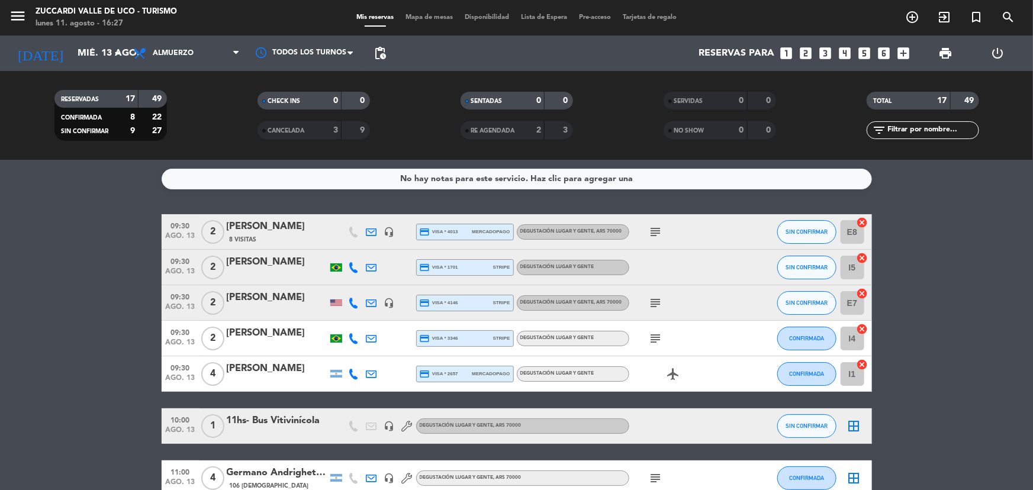
click at [75, 63] on input "mié. 13 ago." at bounding box center [134, 53] width 125 height 23
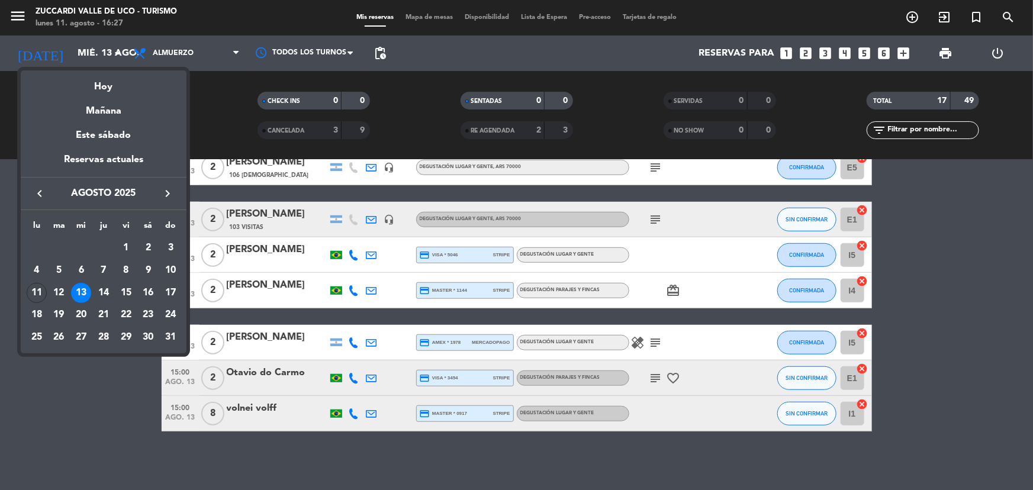
click at [165, 195] on icon "keyboard_arrow_right" at bounding box center [167, 193] width 14 height 14
click at [121, 293] on div "10" at bounding box center [126, 293] width 20 height 20
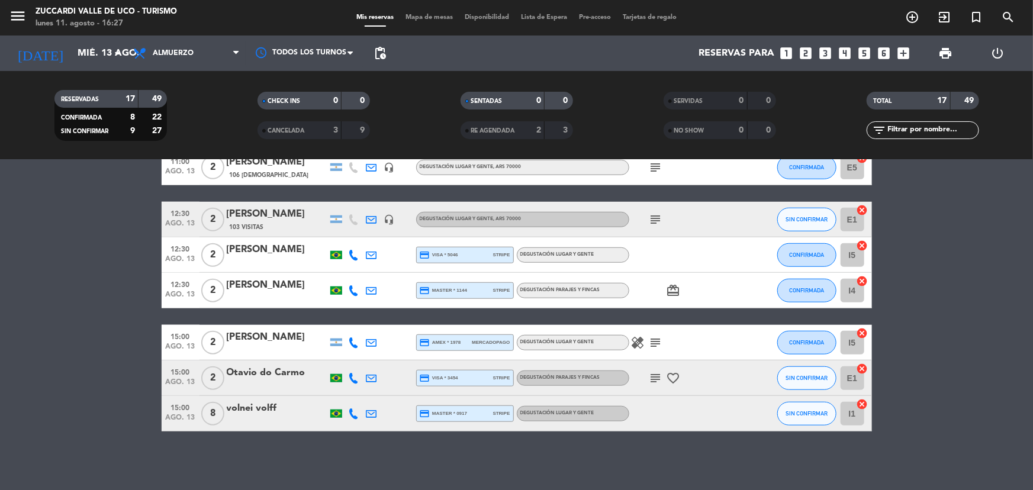
type input "[DATE]"
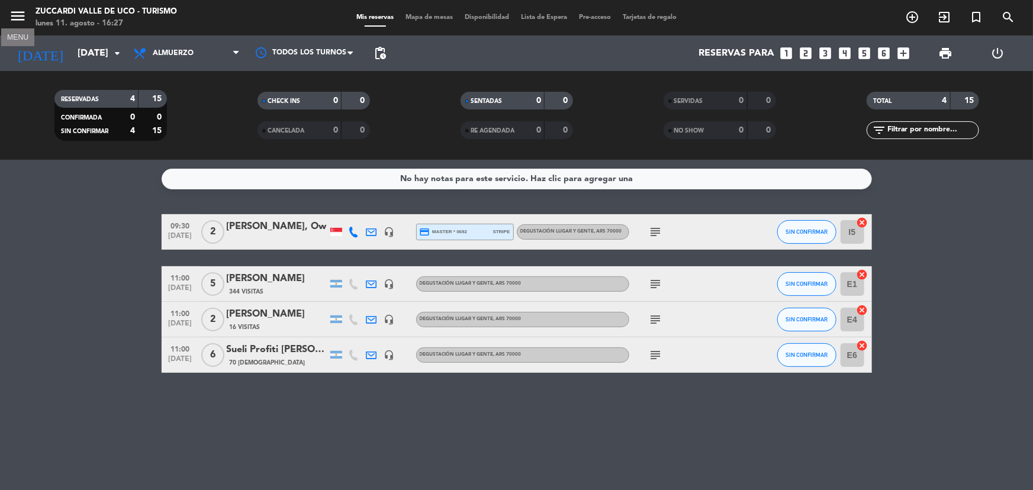
click at [12, 15] on icon "menu" at bounding box center [18, 16] width 18 height 18
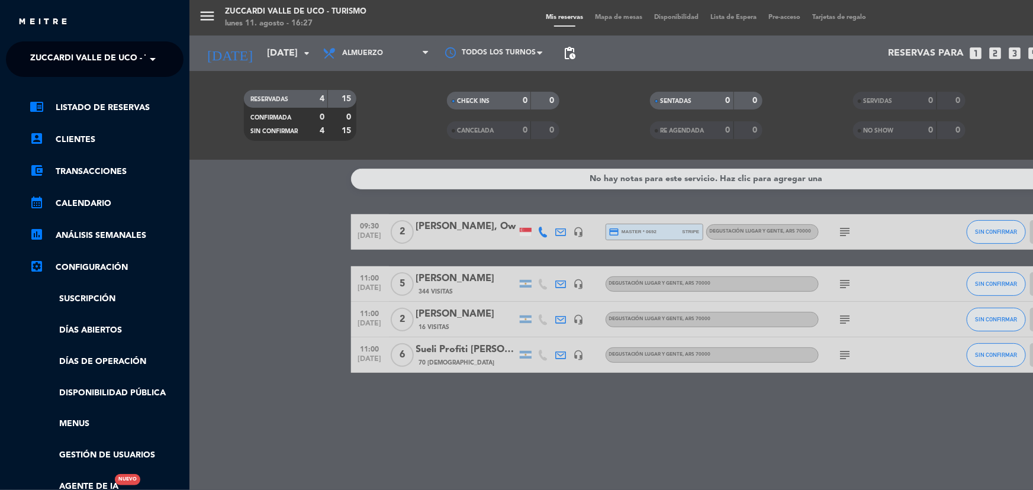
click at [133, 55] on span "Zuccardi Valle de Uco - Turismo" at bounding box center [106, 59] width 152 height 25
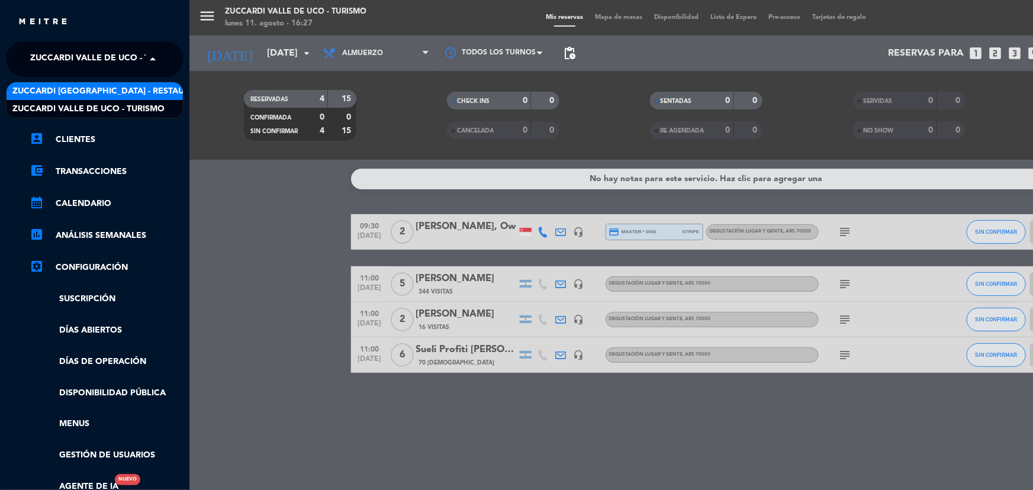
click at [132, 83] on div "Zuccardi [GEOGRAPHIC_DATA] - Restaurant [GEOGRAPHIC_DATA]" at bounding box center [95, 91] width 176 height 18
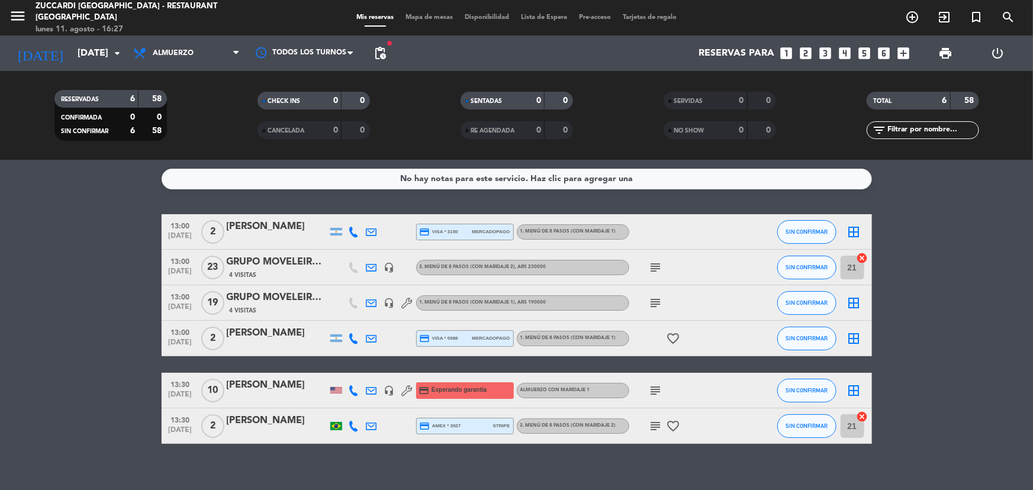
click at [404, 12] on div "Mis reservas Mapa de mesas Disponibilidad Lista de Espera Pre-acceso Tarjetas d…" at bounding box center [516, 17] width 332 height 11
click at [412, 15] on span "Mapa de mesas" at bounding box center [428, 17] width 59 height 7
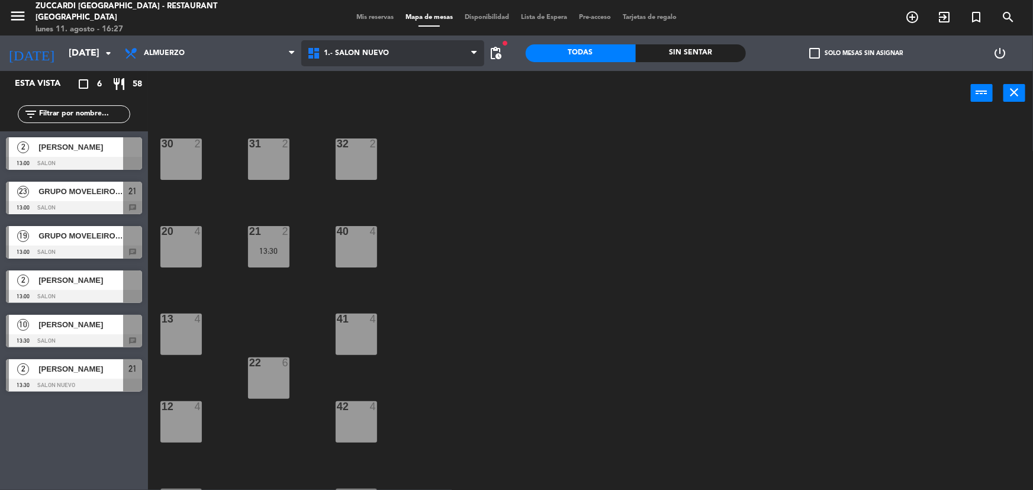
click at [415, 47] on span "1.- SALON NUEVO" at bounding box center [392, 53] width 183 height 26
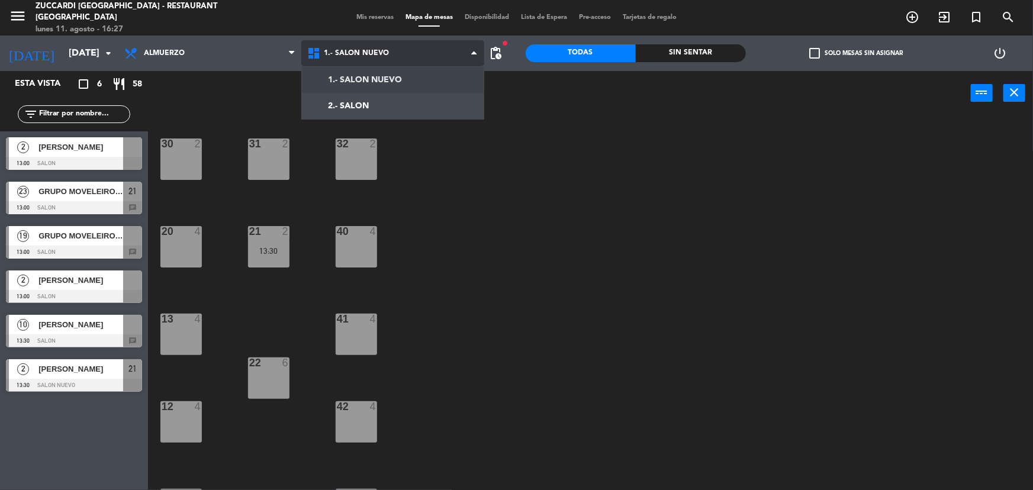
click at [415, 47] on span "1.- SALON NUEVO" at bounding box center [392, 53] width 183 height 26
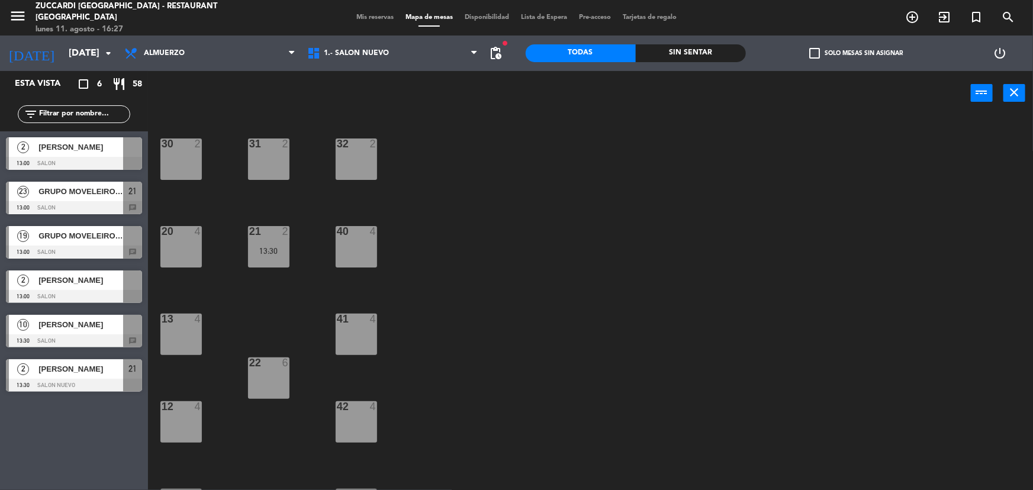
click at [524, 283] on div "30 2 31 2 32 2 20 4 21 2 13:30 40 4 13 4 41 4 22 6 12 4 42 4 11 4 43 4 10 lock …" at bounding box center [595, 304] width 875 height 375
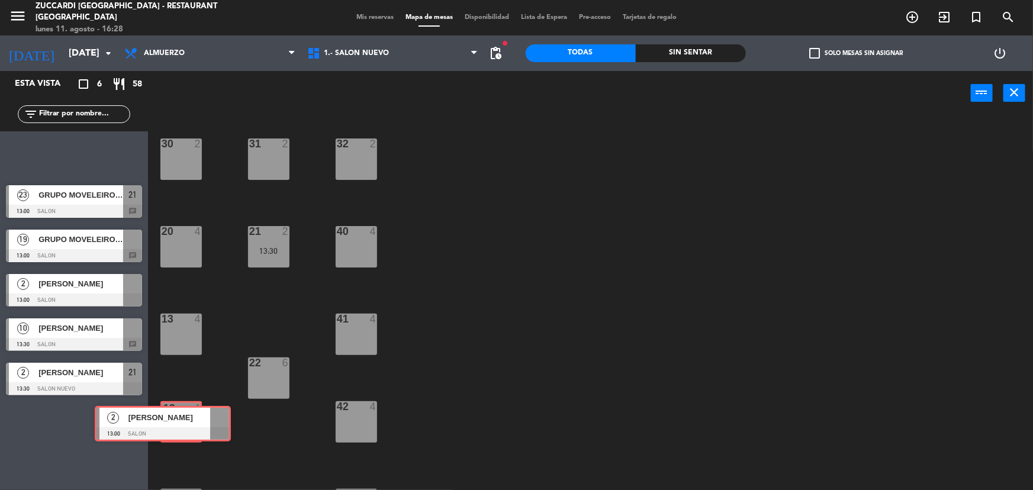
drag, startPoint x: 102, startPoint y: 154, endPoint x: 192, endPoint y: 420, distance: 280.4
click at [192, 421] on ng-component "menu Zuccardi [GEOGRAPHIC_DATA] - Restaurant [GEOGRAPHIC_DATA] lunes 11. agosto…" at bounding box center [516, 245] width 1033 height 490
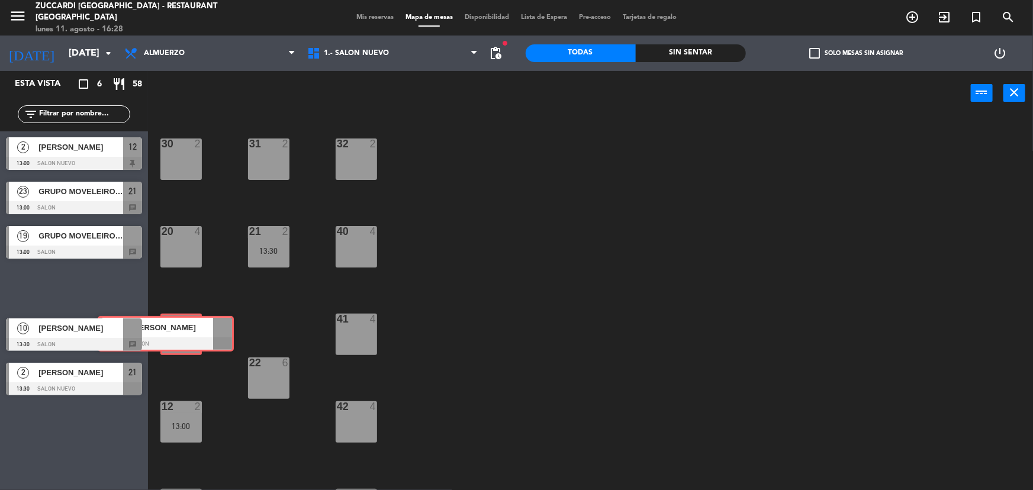
drag, startPoint x: 99, startPoint y: 283, endPoint x: 191, endPoint y: 327, distance: 101.9
click at [191, 329] on ng-component "menu Zuccardi [GEOGRAPHIC_DATA] - Restaurant [GEOGRAPHIC_DATA] lunes 11. agosto…" at bounding box center [516, 245] width 1033 height 490
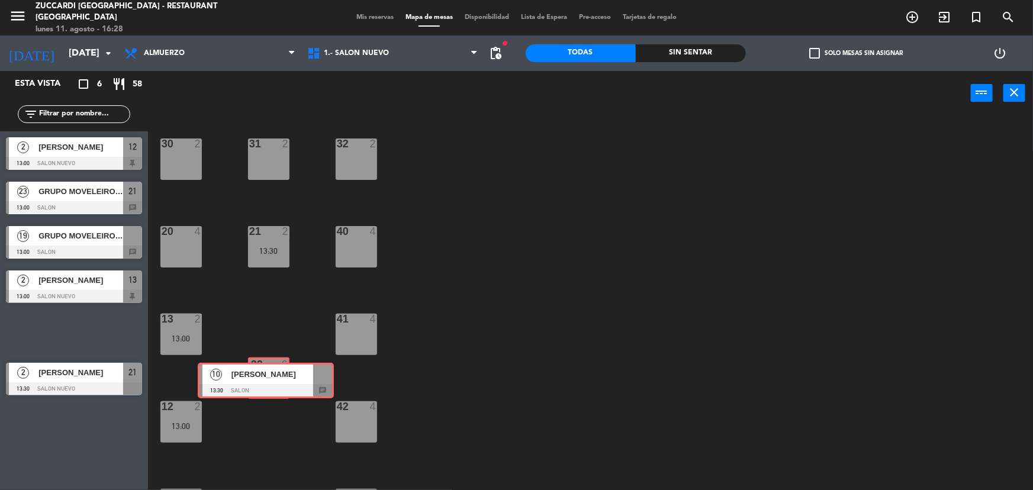
drag, startPoint x: 80, startPoint y: 334, endPoint x: 263, endPoint y: 369, distance: 186.9
click at [268, 378] on ng-component "menu Zuccardi [GEOGRAPHIC_DATA] - Restaurant [GEOGRAPHIC_DATA] lunes 11. agosto…" at bounding box center [516, 245] width 1033 height 490
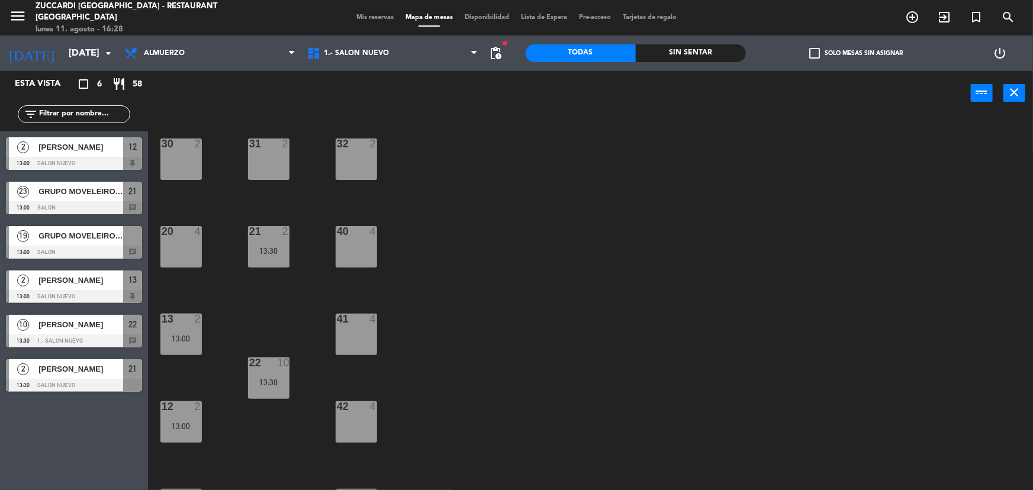
click at [258, 247] on div "21 2 13:30" at bounding box center [268, 246] width 41 height 41
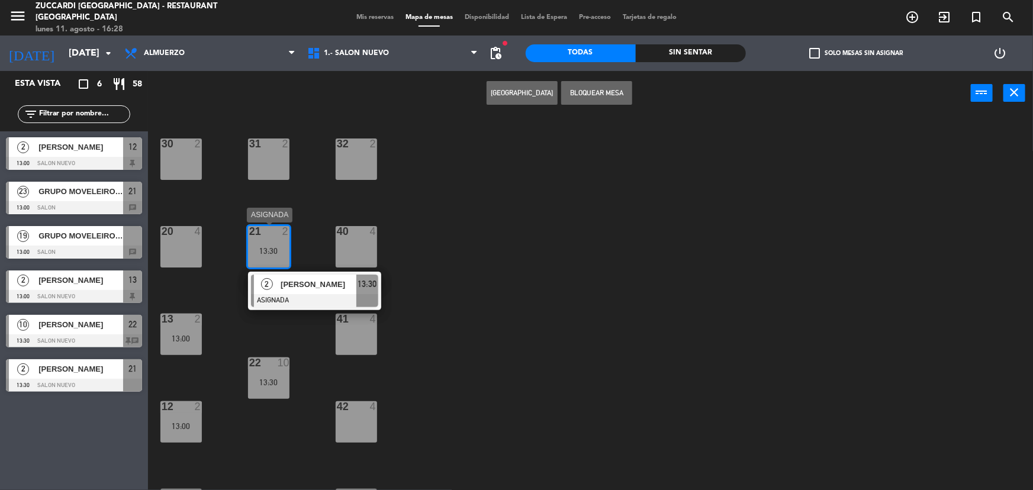
drag, startPoint x: 258, startPoint y: 249, endPoint x: 501, endPoint y: 337, distance: 258.7
click at [502, 337] on div "30 2 31 2 32 2 20 4 21 2 13:30 2 [PERSON_NAME] ASIGNADA 13:30 40 4 13 2 13:00 4…" at bounding box center [595, 304] width 875 height 375
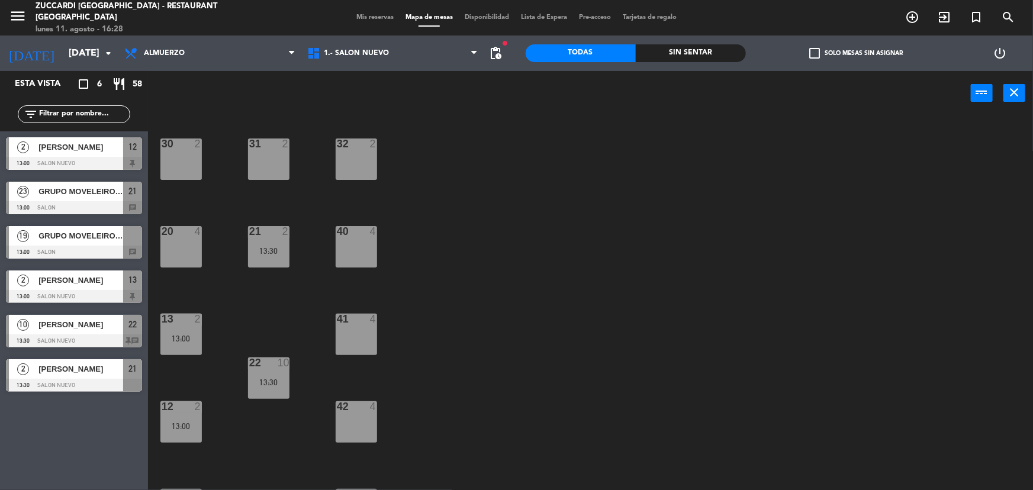
click at [269, 255] on div "21 2 13:30" at bounding box center [268, 246] width 41 height 41
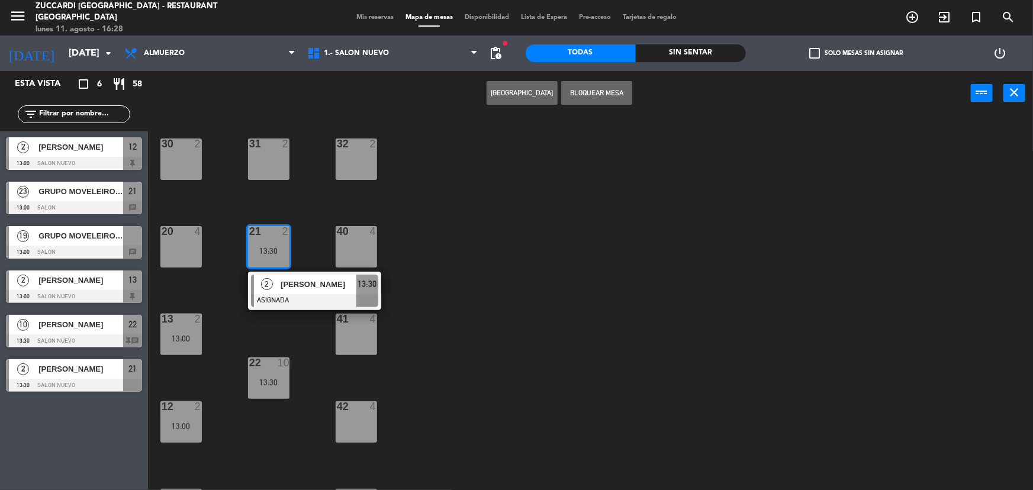
drag, startPoint x: 219, startPoint y: 419, endPoint x: 218, endPoint y: 413, distance: 6.0
click at [218, 419] on div "30 2 31 2 32 2 20 4 21 2 13:30 2 [PERSON_NAME] ASIGNADA 13:30 40 4 13 2 13:00 4…" at bounding box center [595, 304] width 875 height 375
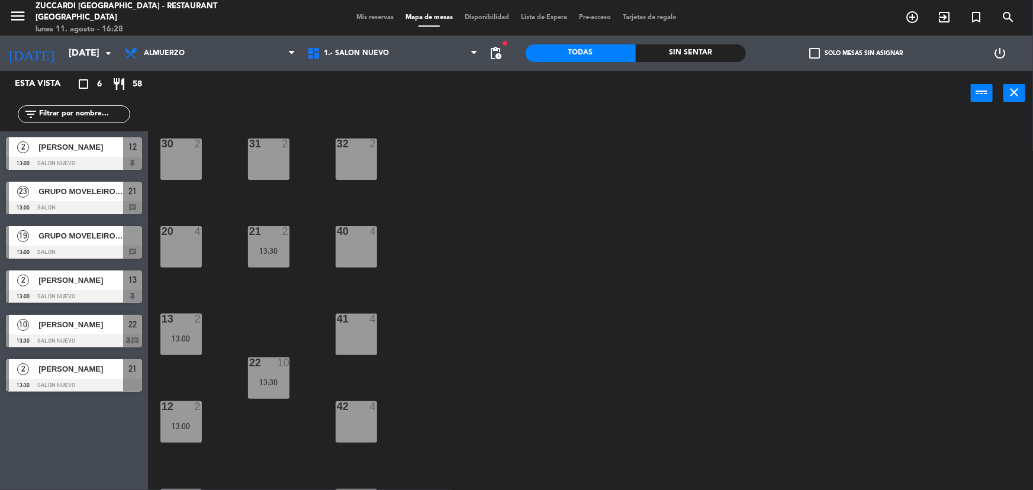
click at [262, 237] on div "21 2 13:30" at bounding box center [268, 246] width 41 height 41
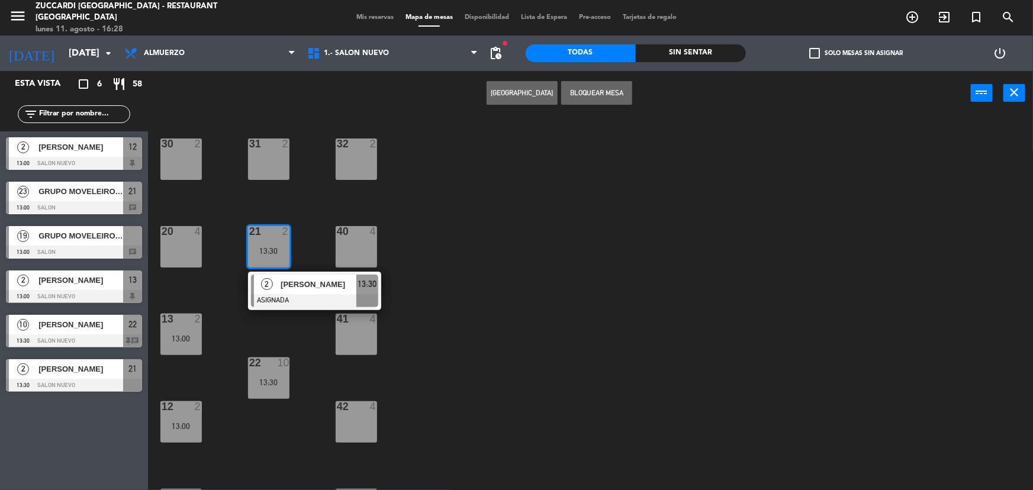
click at [192, 249] on div "20 4" at bounding box center [180, 246] width 41 height 41
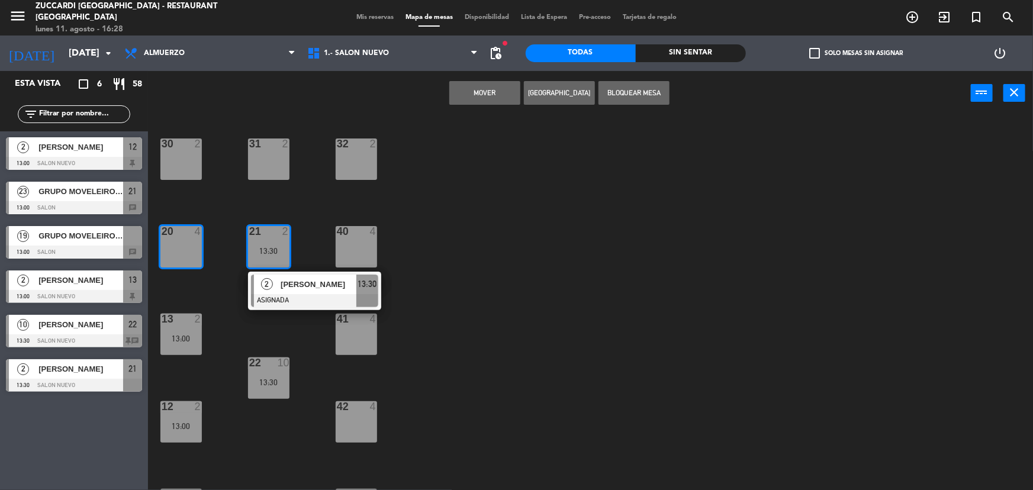
click at [479, 94] on button "Mover" at bounding box center [484, 93] width 71 height 24
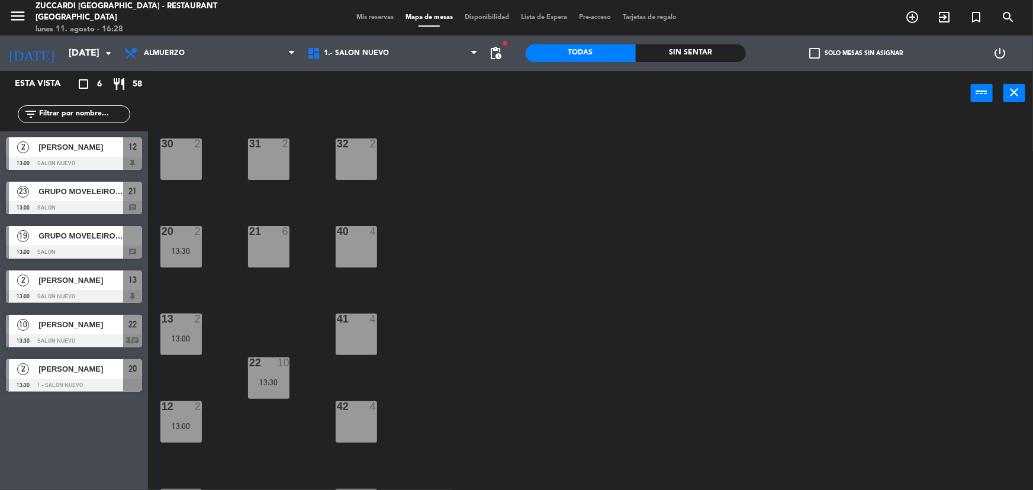
click at [450, 238] on div "30 2 31 2 32 2 20 2 13:30 21 6 40 4 13 2 13:00 41 4 22 10 13:30 12 2 13:00 42 4…" at bounding box center [595, 304] width 875 height 375
drag, startPoint x: 249, startPoint y: 249, endPoint x: 269, endPoint y: 269, distance: 28.9
click at [268, 269] on div "30 2 31 2 32 2 20 2 13:30 21 6 40 4 13 2 13:00 41 4 22 10 13:30 12 2 13:00 42 4…" at bounding box center [595, 304] width 875 height 375
click at [276, 256] on div "21 6" at bounding box center [268, 246] width 41 height 41
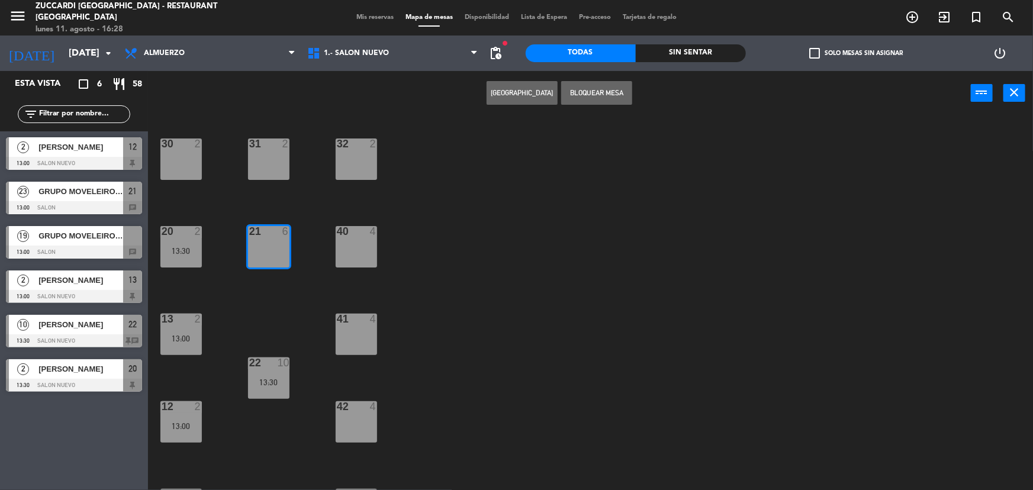
click at [579, 89] on button "Bloquear Mesa" at bounding box center [596, 93] width 71 height 24
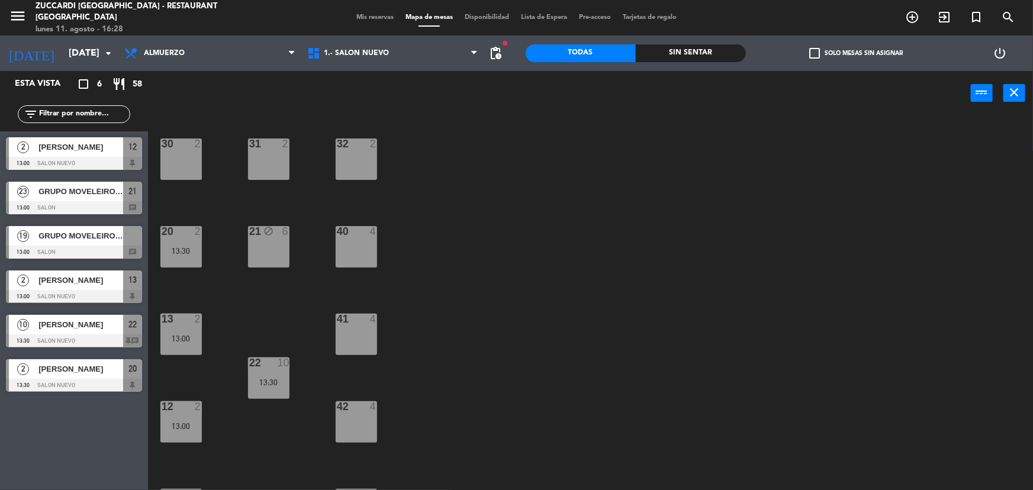
click at [444, 341] on div "30 2 31 2 32 2 20 2 13:30 21 block 6 40 4 13 2 13:00 41 4 22 10 13:30 12 2 13:0…" at bounding box center [595, 304] width 875 height 375
click at [134, 192] on span "21" at bounding box center [132, 191] width 8 height 14
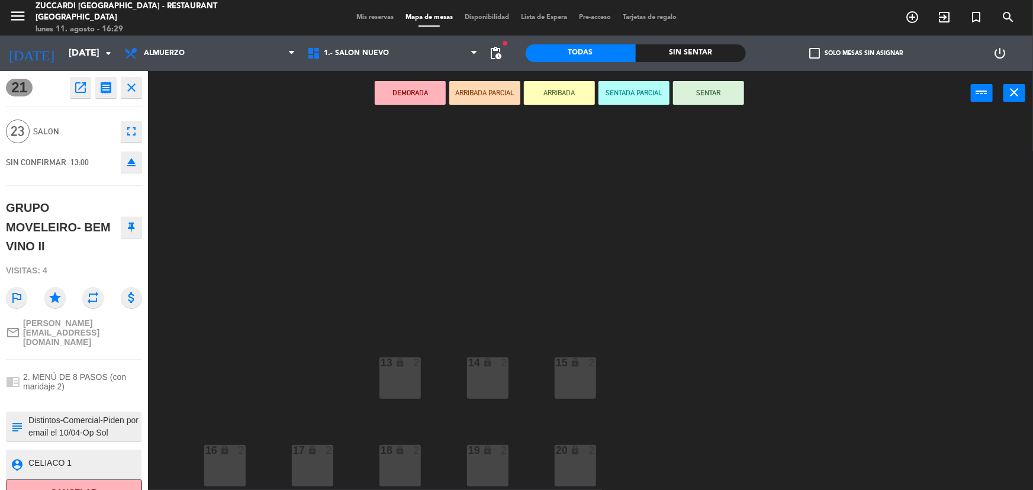
click at [137, 95] on button "close" at bounding box center [131, 87] width 21 height 21
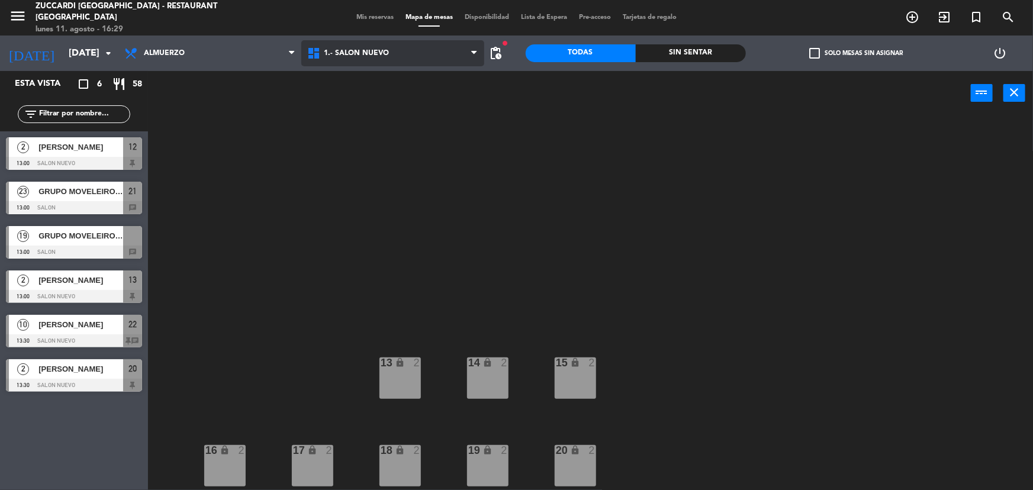
click at [369, 47] on span "1.- SALON NUEVO" at bounding box center [392, 53] width 183 height 26
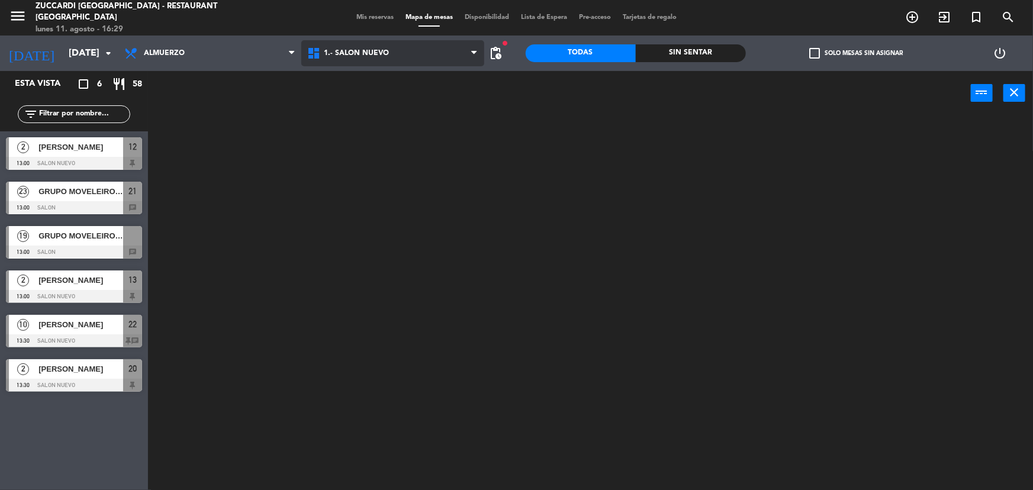
click at [372, 85] on ng-component "menu Zuccardi [GEOGRAPHIC_DATA] - Restaurant [GEOGRAPHIC_DATA] lunes 11. agosto…" at bounding box center [516, 245] width 1033 height 490
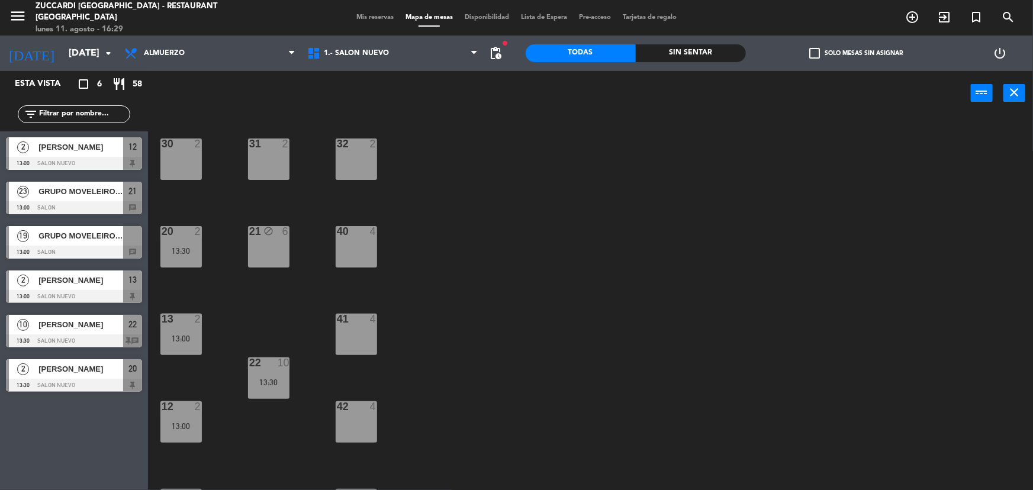
click at [283, 250] on div "21 block 6" at bounding box center [268, 246] width 41 height 41
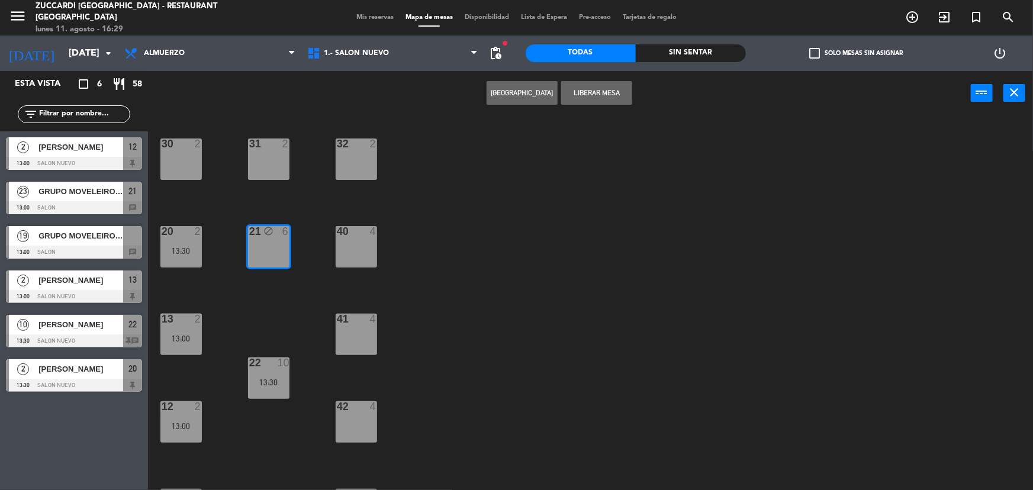
click at [283, 250] on div "21 block 6" at bounding box center [268, 246] width 41 height 41
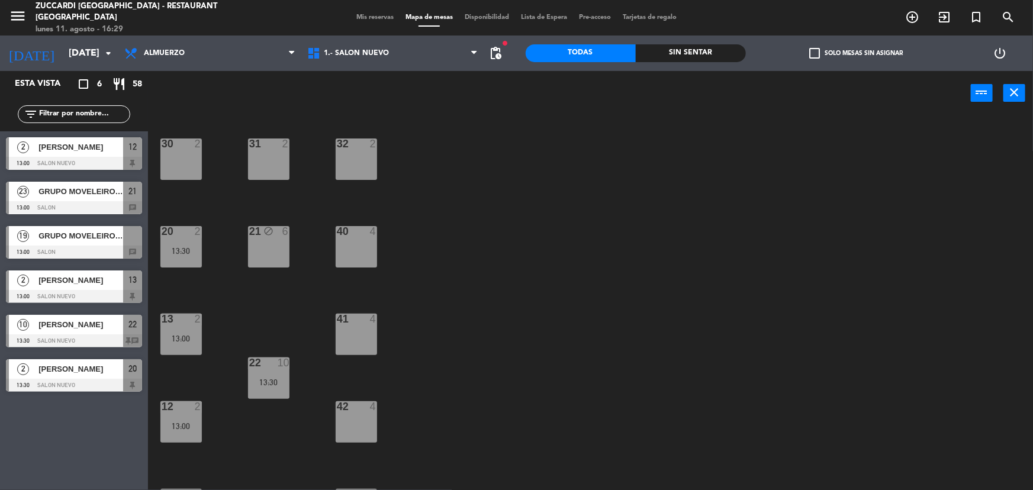
click at [97, 196] on span "GRUPO MOVELEIRO- BEM VINO II" at bounding box center [80, 191] width 85 height 12
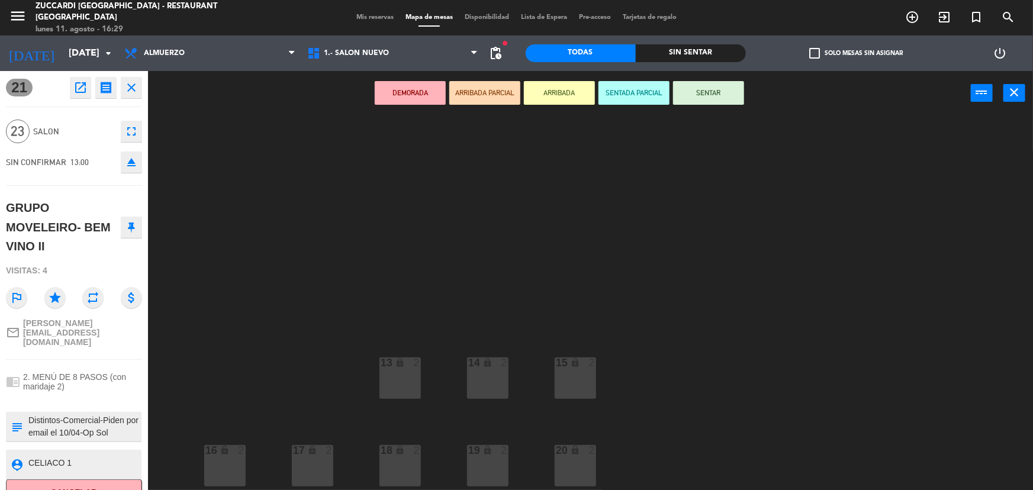
click at [138, 89] on button "close" at bounding box center [131, 87] width 21 height 21
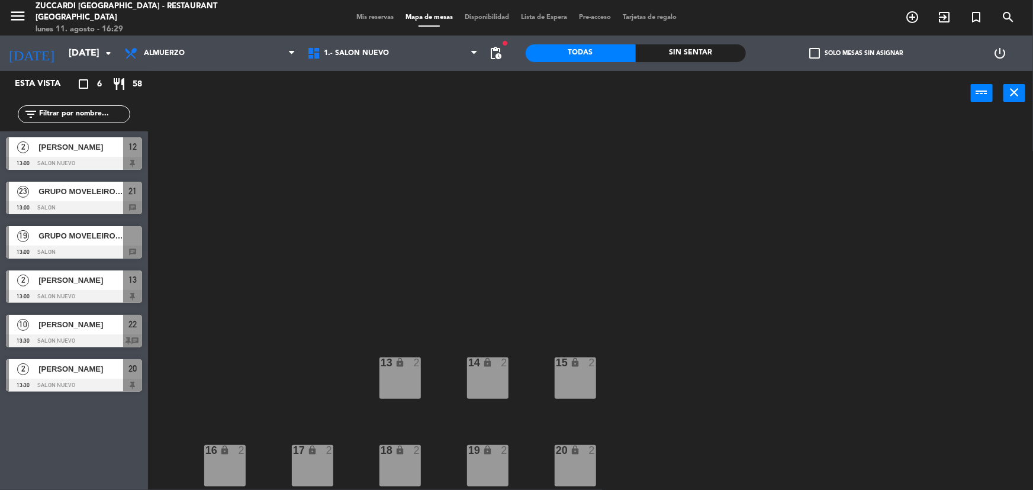
click at [86, 237] on span "GRUPO MOVELEIRO- BEM VINO II" at bounding box center [80, 236] width 85 height 12
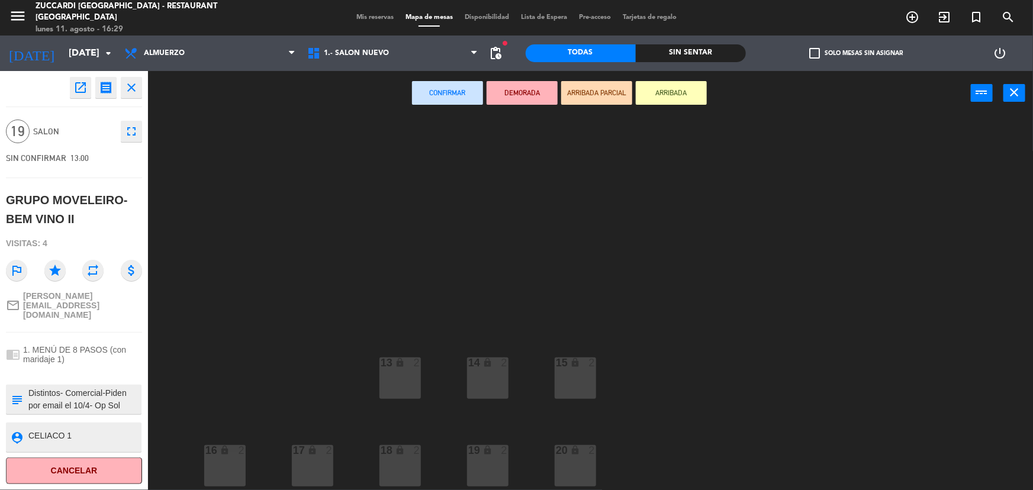
click at [268, 95] on div "Confirmar DEMORADA ARRIBADA PARCIAL ARRIBADA power_input close" at bounding box center [559, 93] width 823 height 45
click at [1019, 95] on icon "close" at bounding box center [1014, 92] width 14 height 14
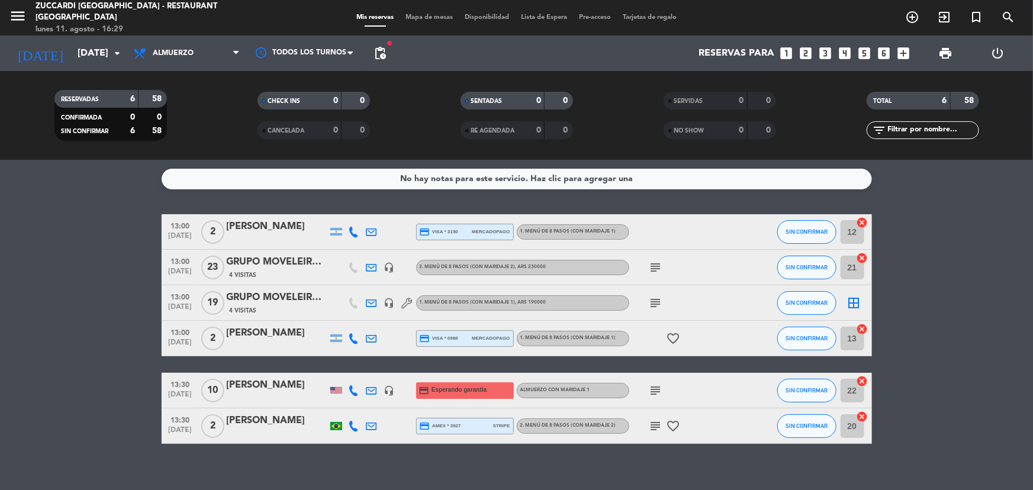
click at [416, 21] on span "Mapa de mesas" at bounding box center [428, 17] width 59 height 7
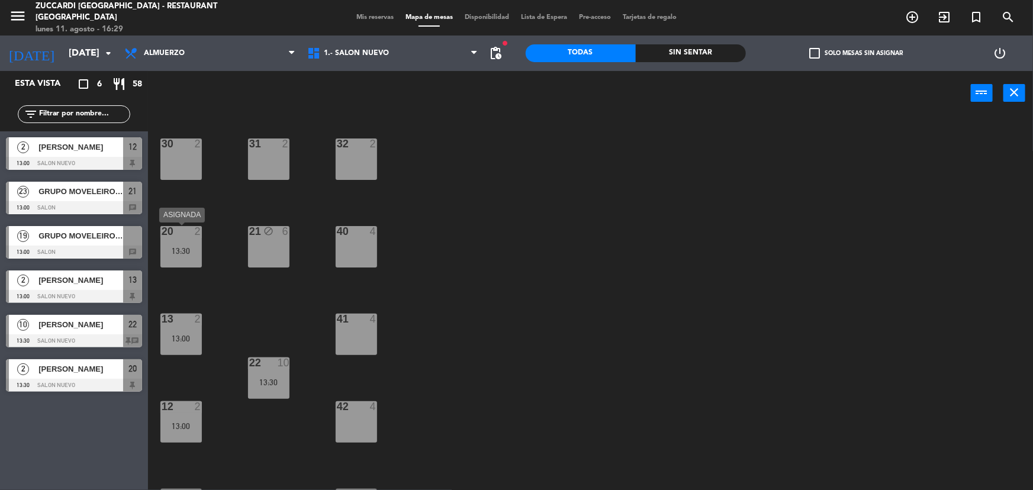
click at [181, 253] on div "13:30" at bounding box center [180, 251] width 41 height 8
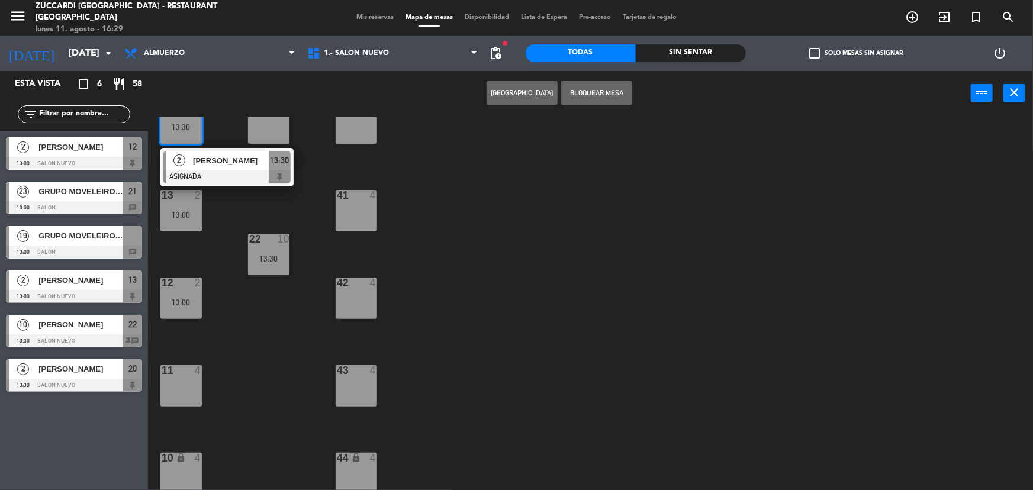
scroll to position [125, 0]
click at [194, 385] on div "11 4" at bounding box center [180, 384] width 41 height 41
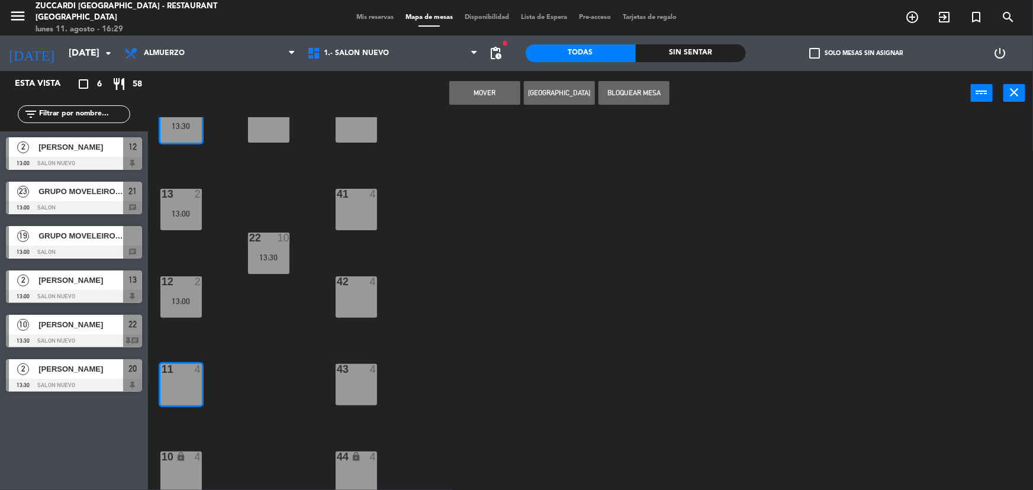
drag, startPoint x: 503, startPoint y: 99, endPoint x: 497, endPoint y: 102, distance: 7.2
click at [502, 99] on button "Mover" at bounding box center [484, 93] width 71 height 24
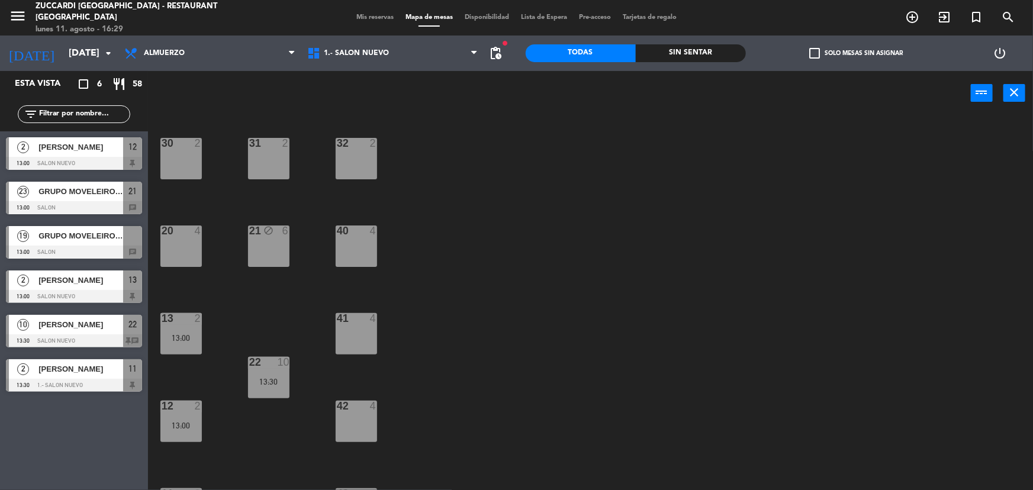
scroll to position [0, 0]
click at [259, 370] on div "22 10 13:30" at bounding box center [268, 377] width 41 height 41
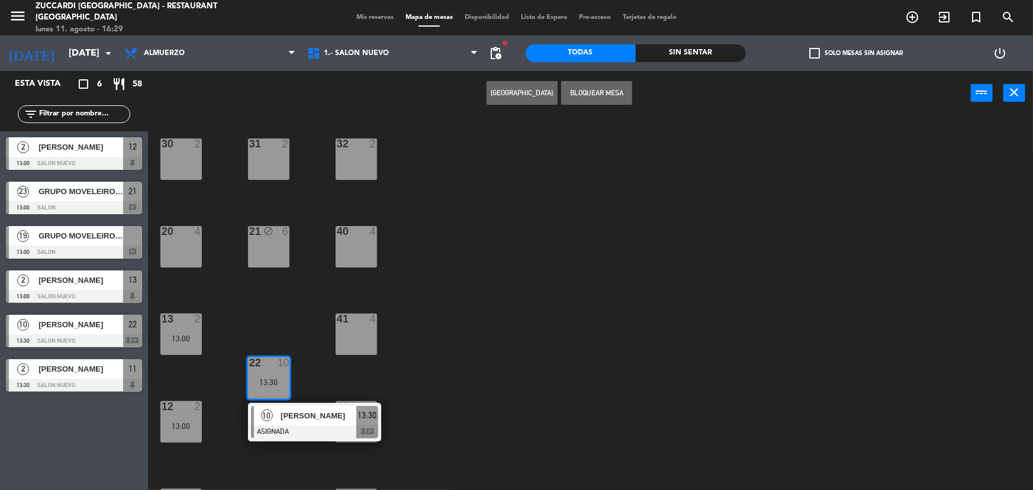
click at [421, 363] on div "30 2 31 2 32 2 20 4 21 block 6 40 4 13 2 13:00 41 4 22 10 13:30 10 [PERSON_NAME…" at bounding box center [595, 304] width 875 height 375
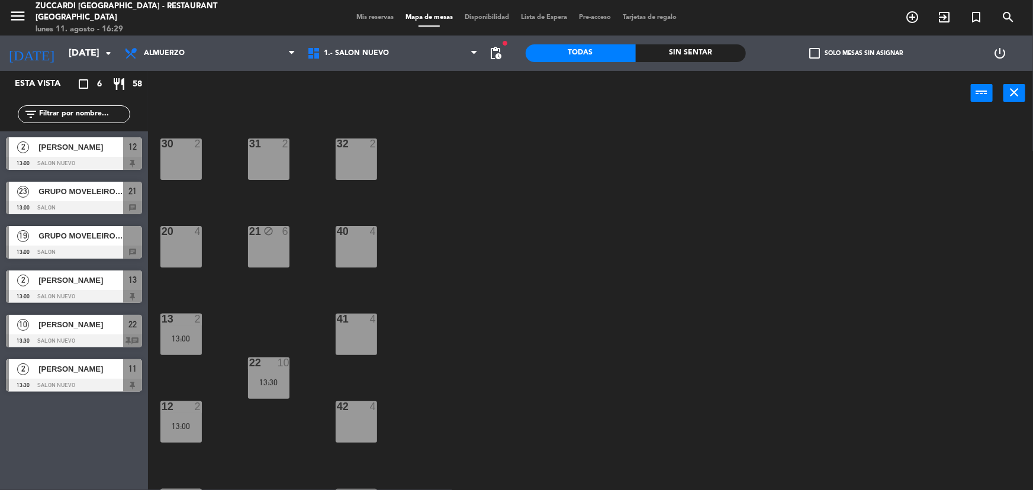
click at [270, 369] on div "22 10 13:30" at bounding box center [268, 377] width 41 height 41
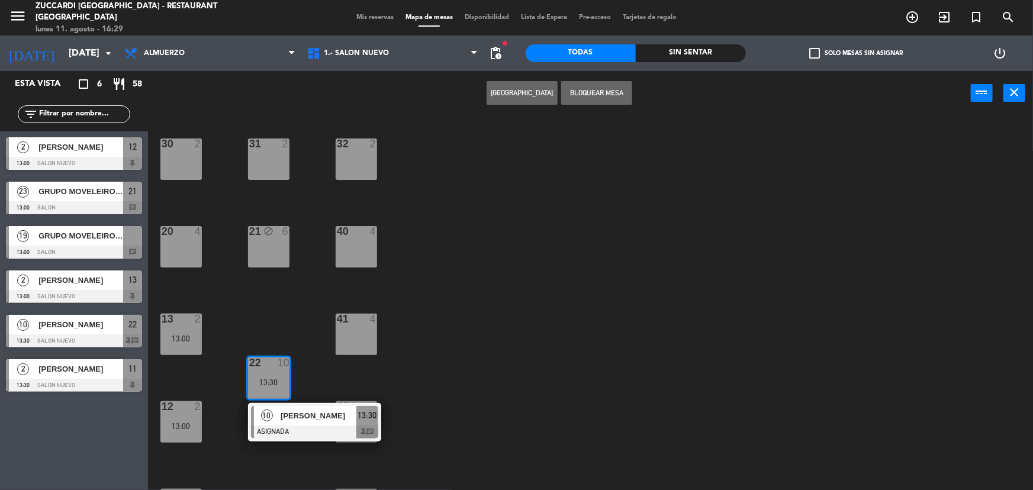
click at [270, 378] on div "13:30" at bounding box center [268, 382] width 41 height 8
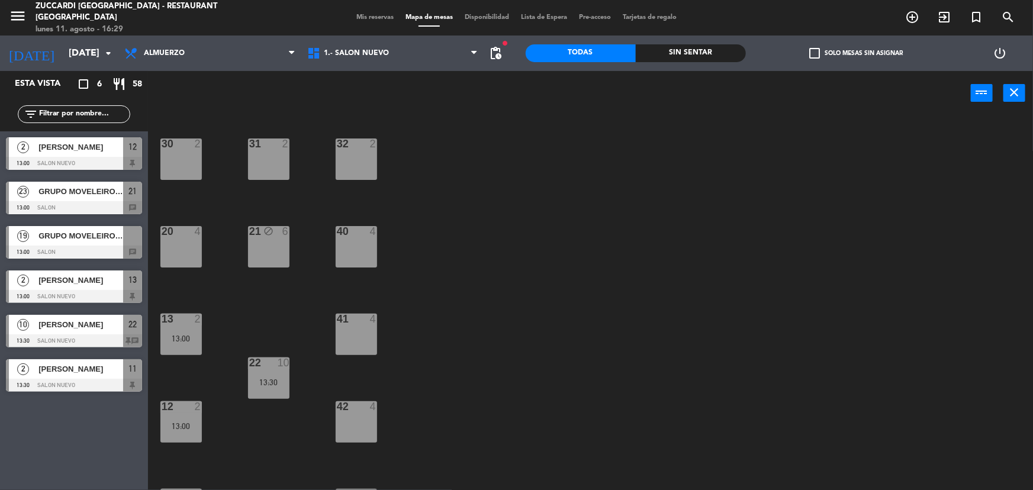
click at [270, 378] on div "13:30" at bounding box center [268, 382] width 41 height 8
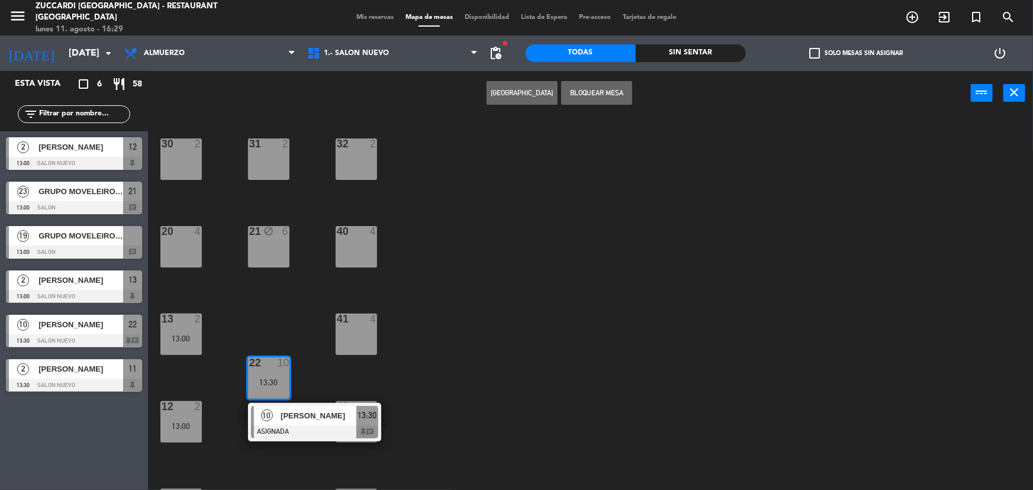
click at [352, 327] on div "41 4" at bounding box center [356, 334] width 41 height 41
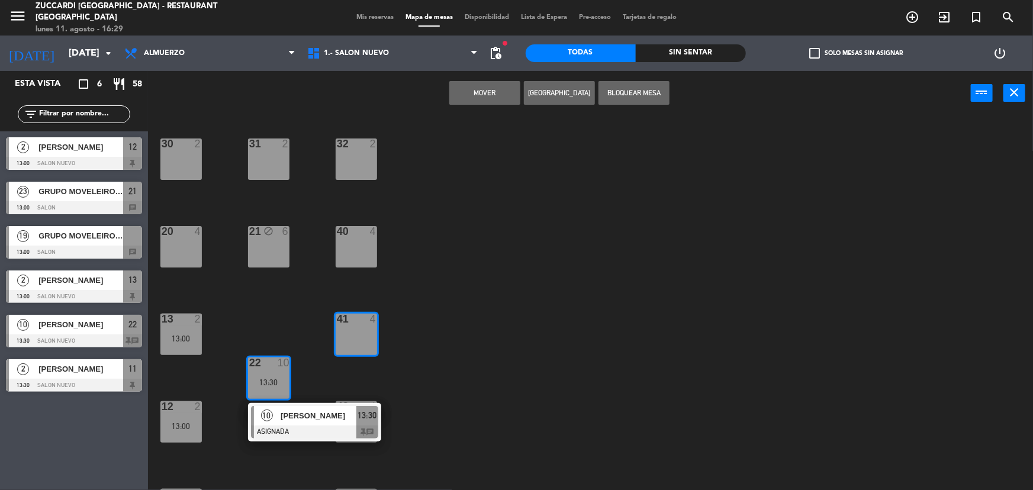
click at [491, 90] on button "Mover" at bounding box center [484, 93] width 71 height 24
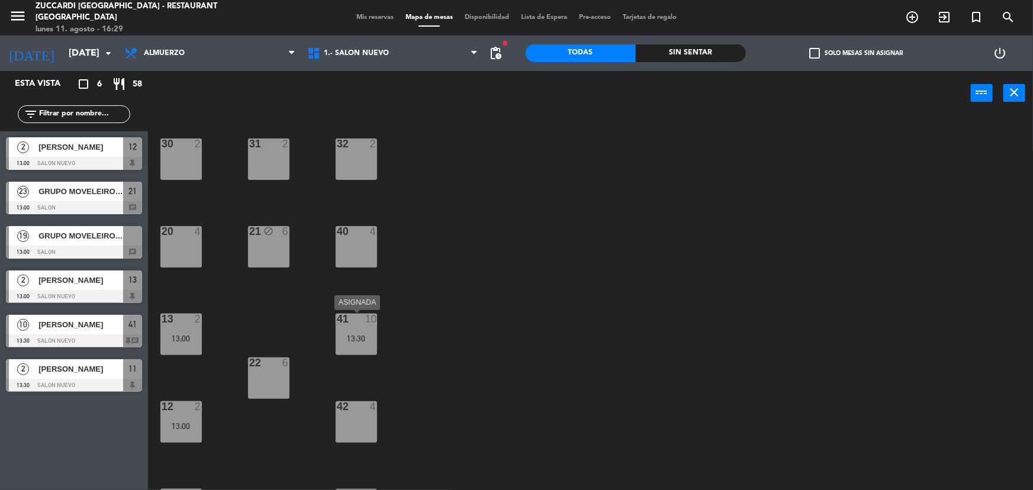
click at [352, 330] on div "41 10 13:30" at bounding box center [356, 334] width 41 height 41
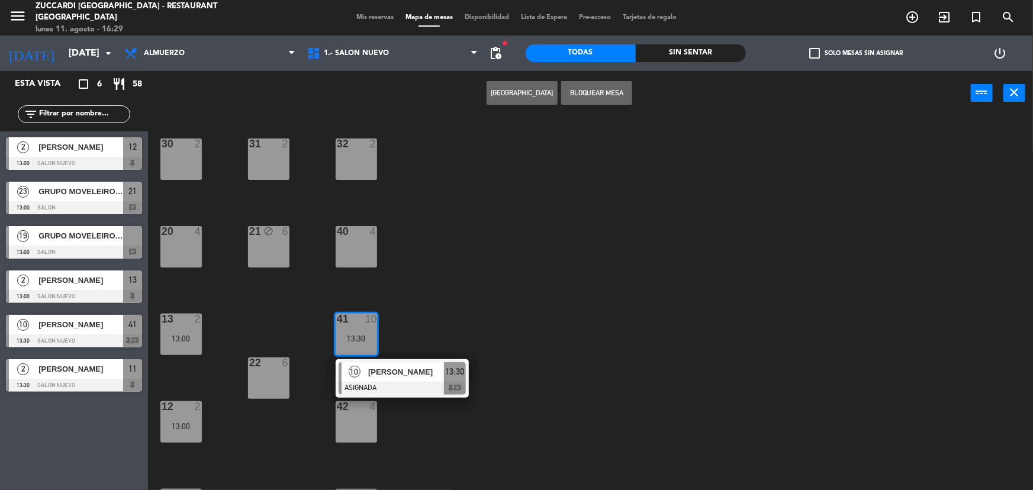
drag, startPoint x: 360, startPoint y: 417, endPoint x: 352, endPoint y: 417, distance: 8.9
click at [352, 417] on div "42 4" at bounding box center [356, 421] width 41 height 41
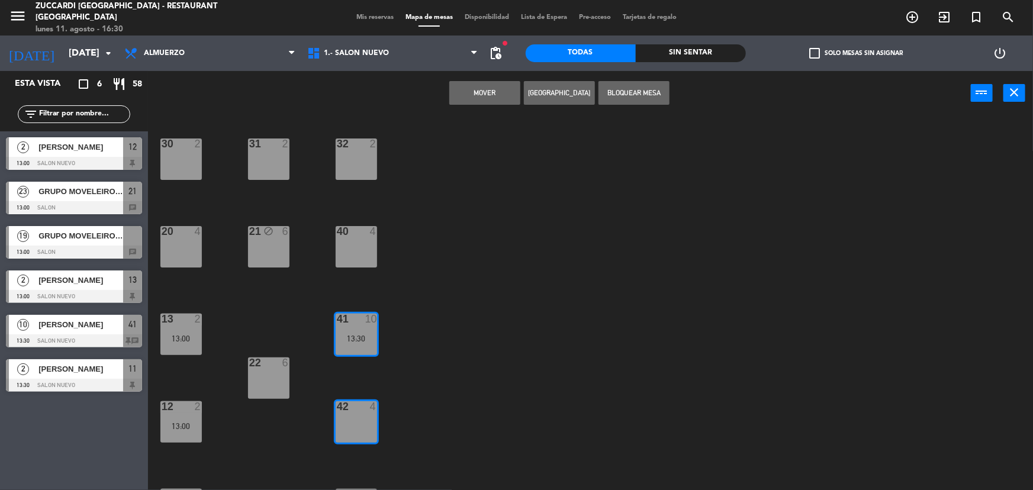
click at [480, 104] on button "Mover" at bounding box center [484, 93] width 71 height 24
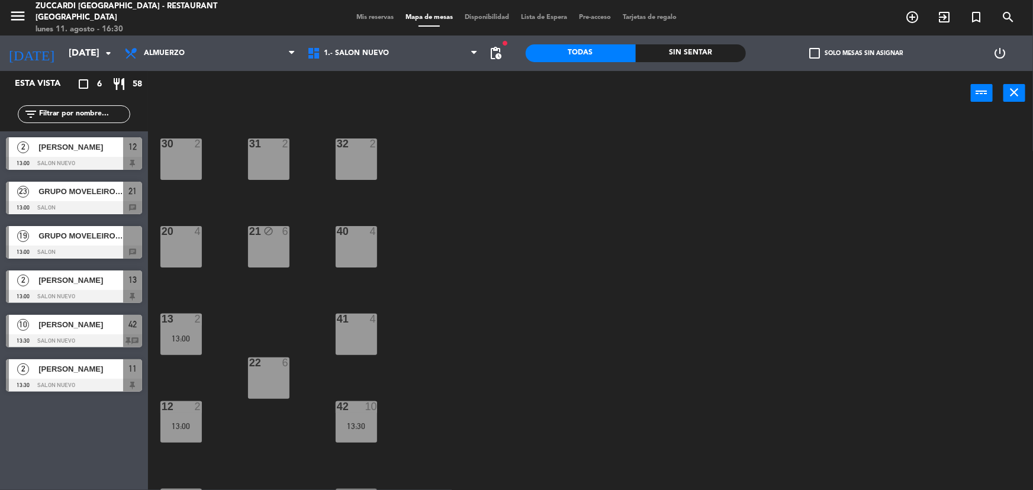
drag, startPoint x: 365, startPoint y: 339, endPoint x: 434, endPoint y: 365, distance: 74.0
click at [438, 366] on div "30 2 31 2 32 2 20 4 21 block 6 40 4 13 2 13:00 41 4 22 6 12 2 13:00 42 10 13:30…" at bounding box center [595, 304] width 875 height 375
click at [363, 339] on div "41 4" at bounding box center [356, 334] width 41 height 41
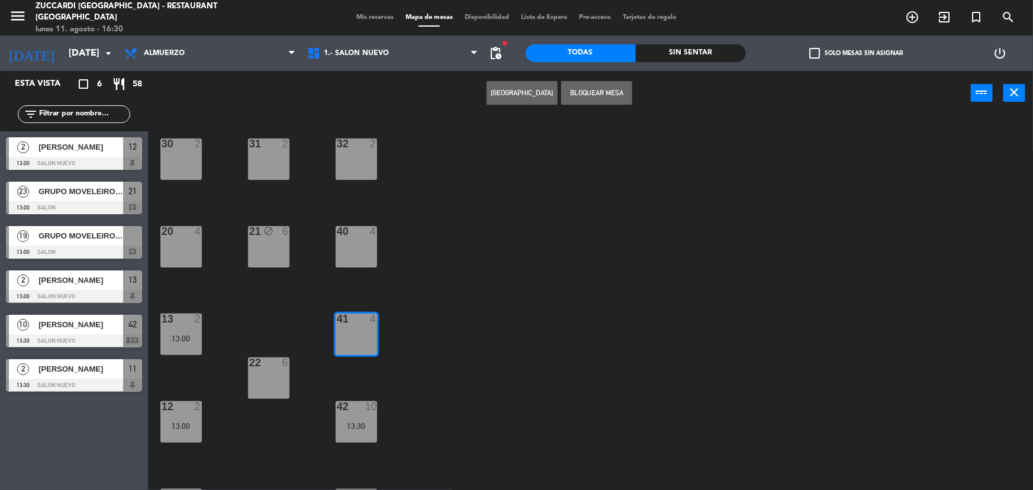
drag, startPoint x: 363, startPoint y: 339, endPoint x: 445, endPoint y: 352, distance: 83.3
click at [443, 363] on div "30 2 31 2 32 2 20 4 21 block 6 40 4 13 2 13:00 41 4 22 6 12 2 13:00 42 10 13:30…" at bounding box center [595, 304] width 875 height 375
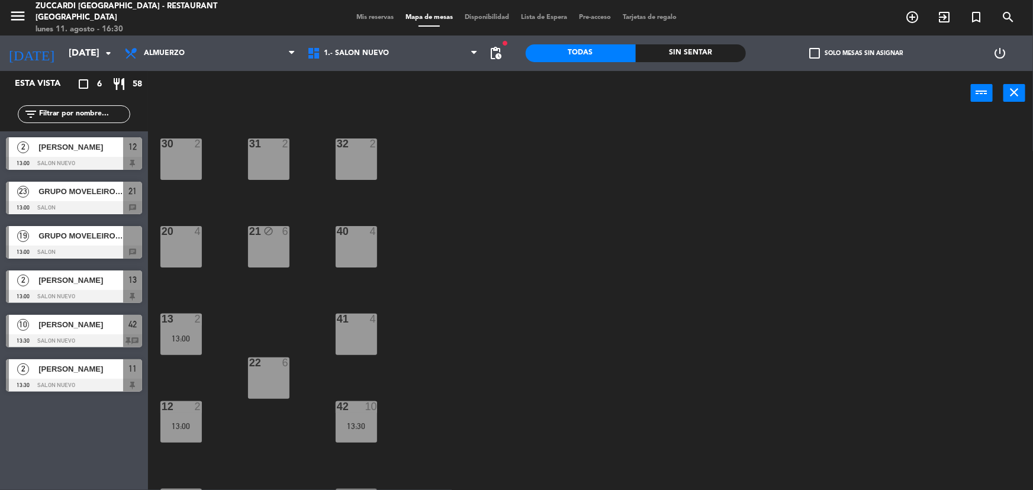
drag, startPoint x: 355, startPoint y: 343, endPoint x: 523, endPoint y: 175, distance: 237.7
click at [355, 339] on div "41 4" at bounding box center [356, 334] width 41 height 41
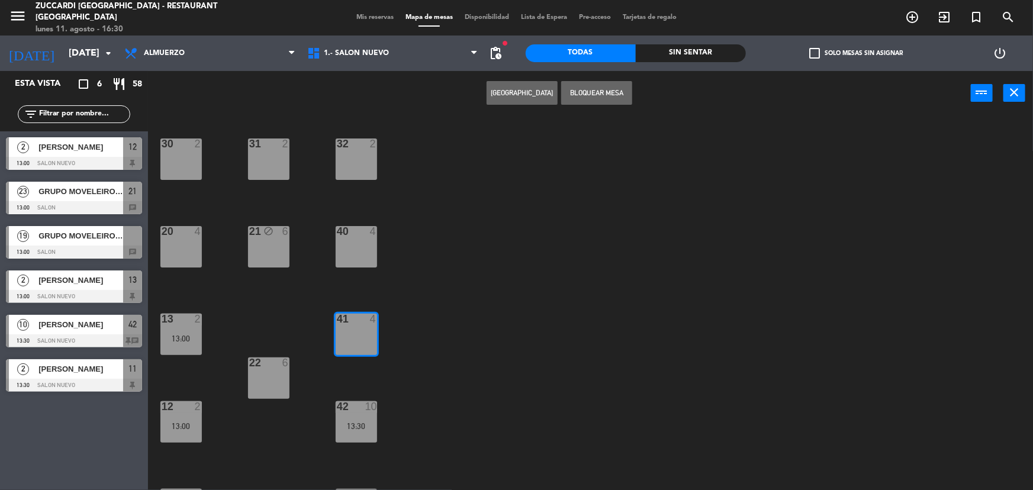
click at [607, 96] on button "Bloquear Mesa" at bounding box center [596, 93] width 71 height 24
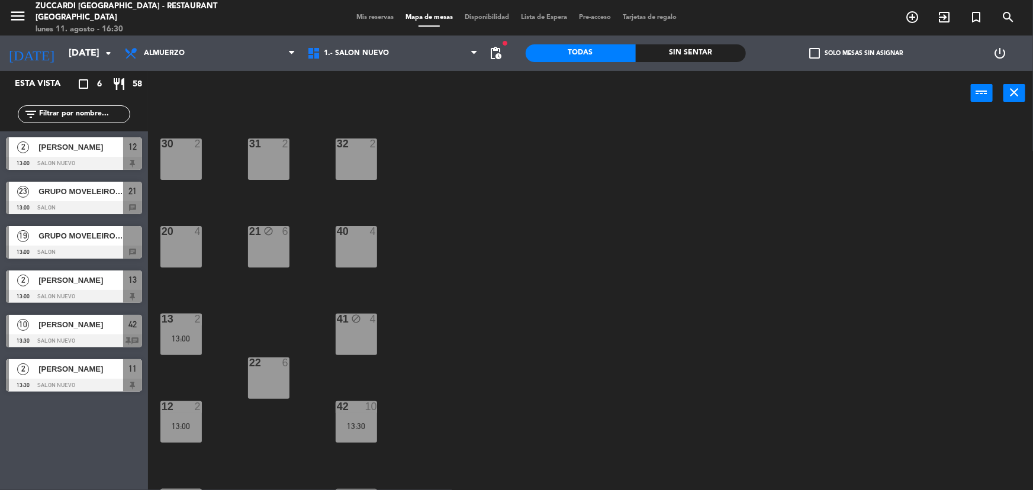
click at [136, 239] on div at bounding box center [132, 236] width 19 height 20
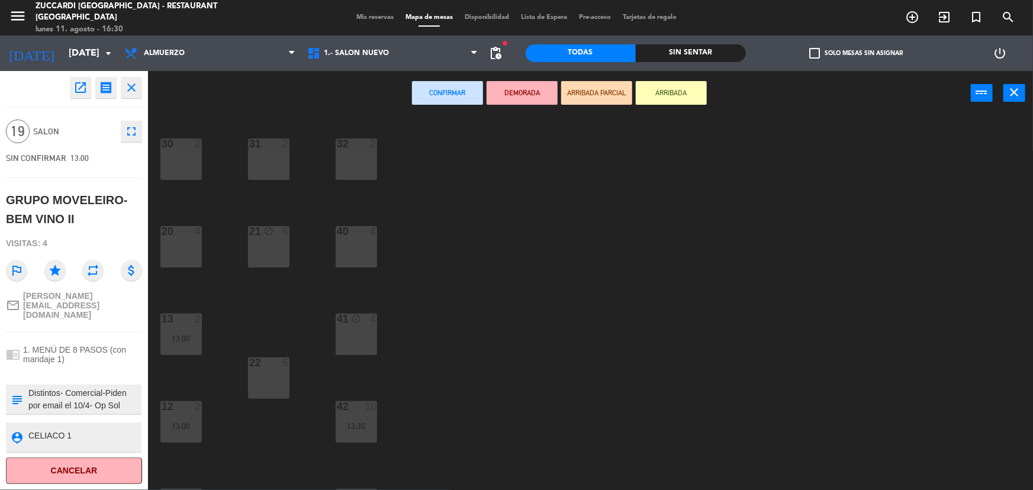
drag, startPoint x: 543, startPoint y: 246, endPoint x: 620, endPoint y: 178, distance: 102.8
click at [543, 246] on div "30 2 31 2 32 2 20 4 21 block 6 40 4 13 2 13:00 41 block 4 22 6 12 2 13:00 42 10…" at bounding box center [595, 304] width 875 height 375
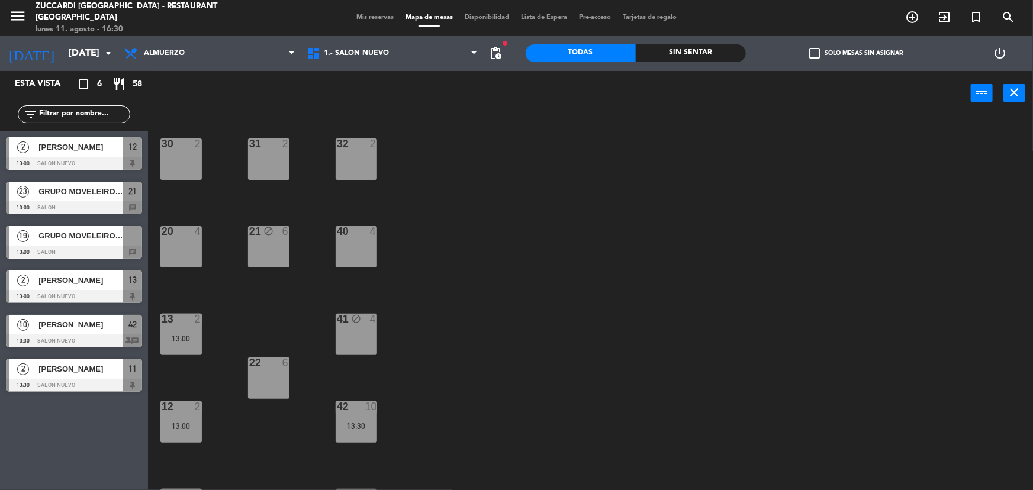
click at [134, 195] on span "21" at bounding box center [132, 191] width 8 height 14
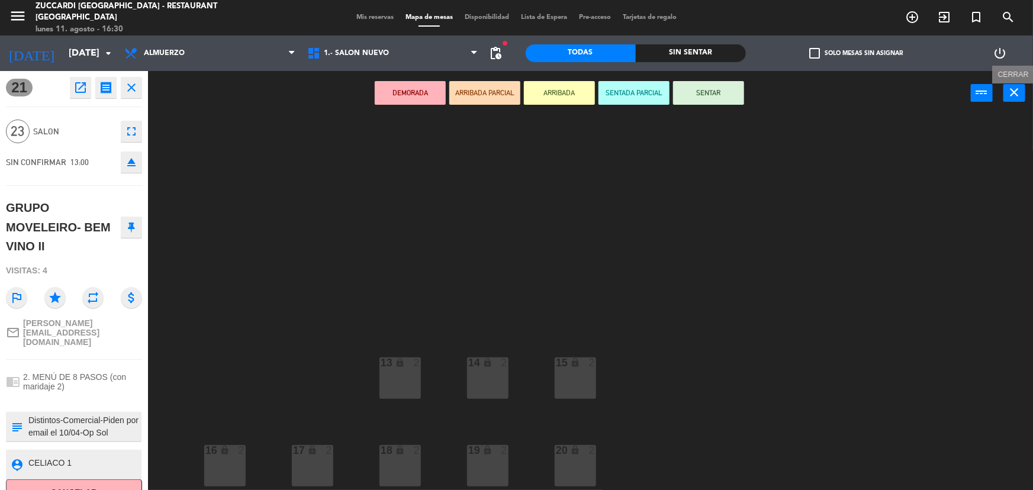
click at [1024, 93] on button "close" at bounding box center [1014, 93] width 22 height 18
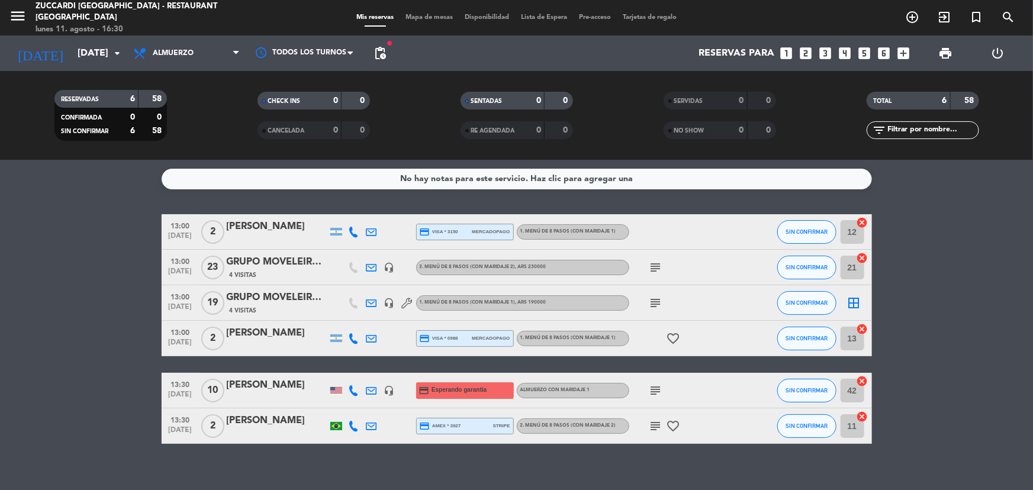
click at [409, 24] on div "menu Zuccardi [GEOGRAPHIC_DATA] - Restaurant [GEOGRAPHIC_DATA] lunes 11. agosto…" at bounding box center [516, 18] width 1033 height 36
click at [420, 20] on span "Mapa de mesas" at bounding box center [428, 17] width 59 height 7
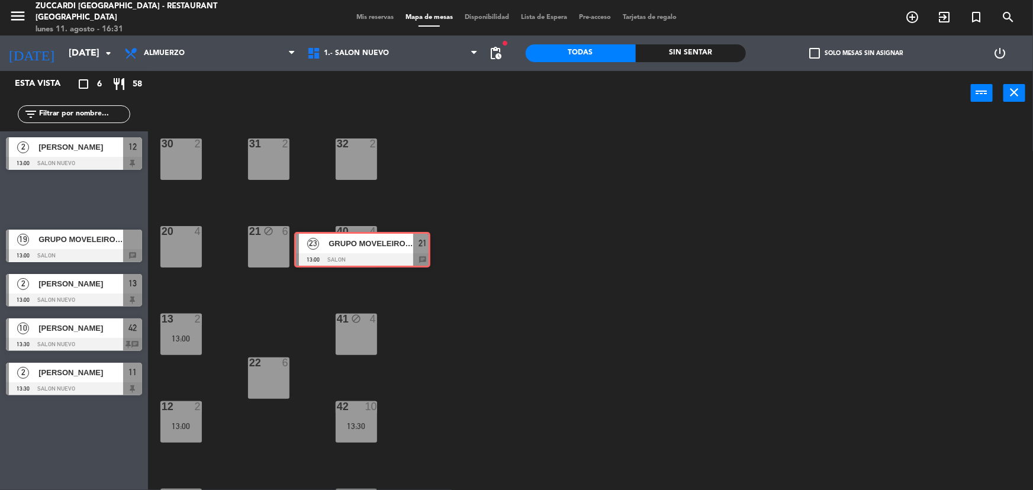
drag, startPoint x: 47, startPoint y: 192, endPoint x: 336, endPoint y: 243, distance: 292.7
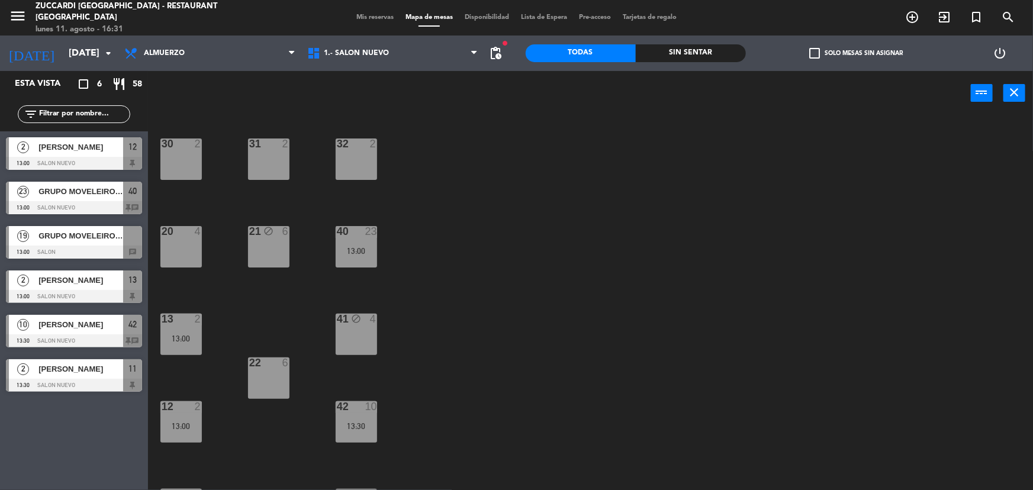
click at [183, 253] on div "20 4" at bounding box center [180, 246] width 41 height 41
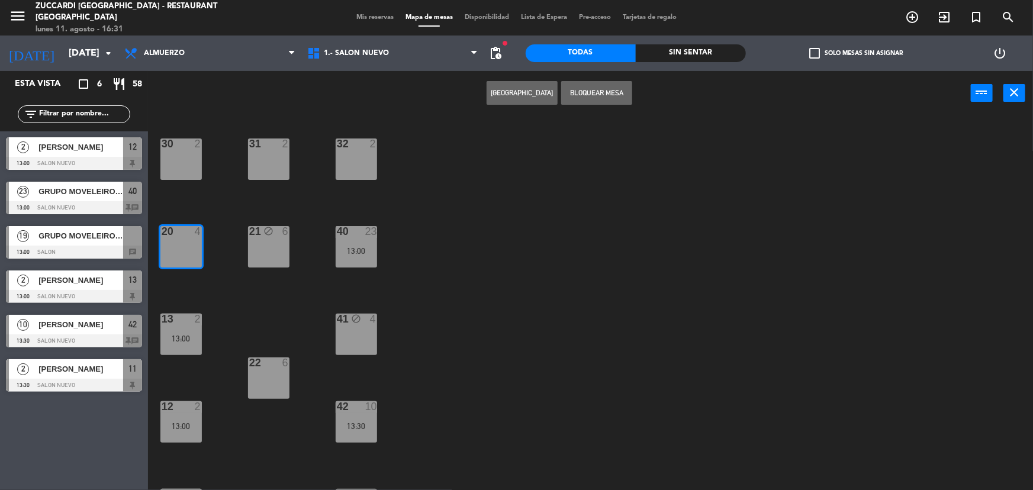
drag, startPoint x: 579, startPoint y: 100, endPoint x: 494, endPoint y: 126, distance: 89.7
click at [579, 100] on button "Bloquear Mesa" at bounding box center [596, 93] width 71 height 24
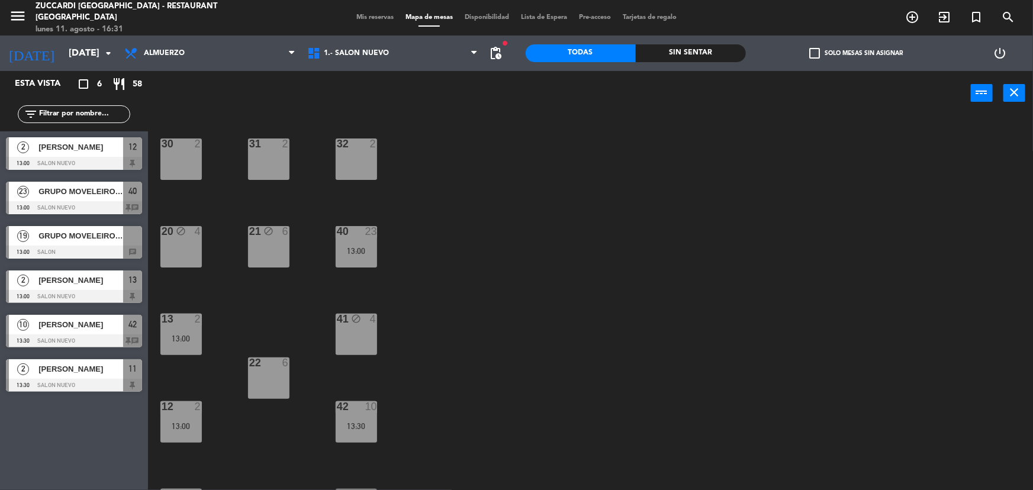
click at [188, 168] on div "30 2" at bounding box center [180, 158] width 41 height 41
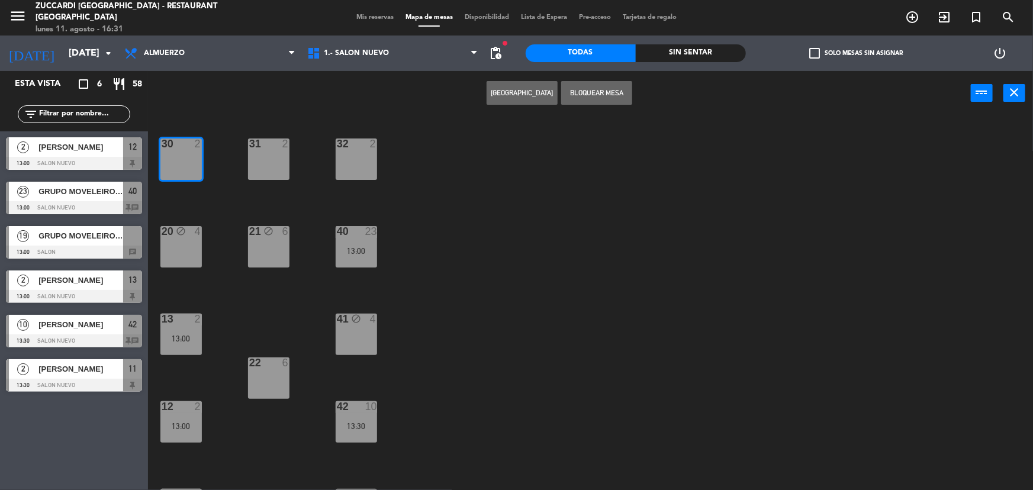
click at [585, 101] on button "Bloquear Mesa" at bounding box center [596, 93] width 71 height 24
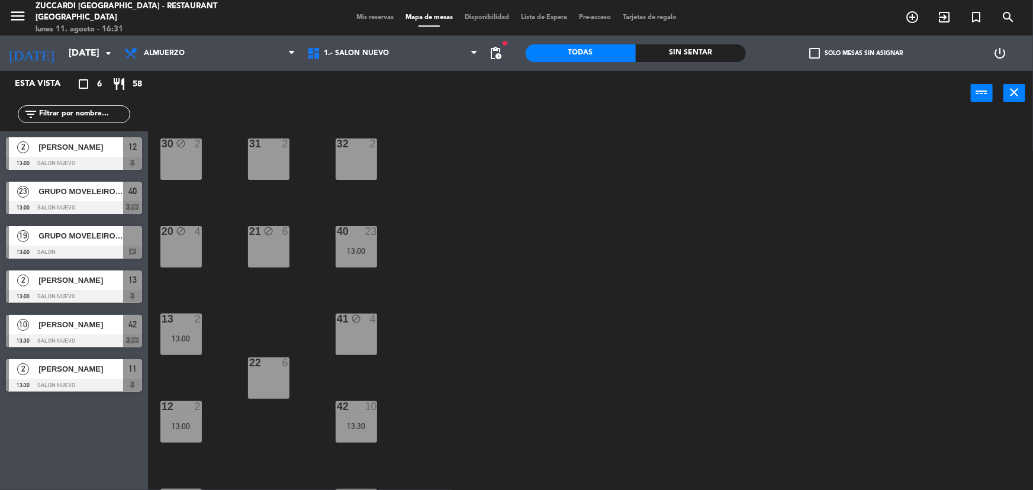
click at [272, 166] on div "31 2" at bounding box center [268, 158] width 41 height 41
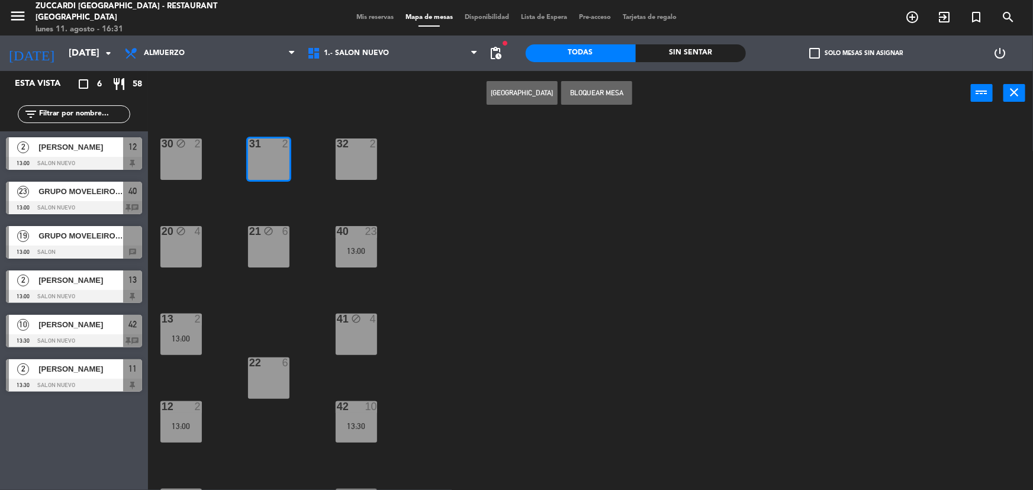
drag, startPoint x: 581, startPoint y: 90, endPoint x: 531, endPoint y: 94, distance: 50.5
click at [571, 90] on button "Bloquear Mesa" at bounding box center [596, 93] width 71 height 24
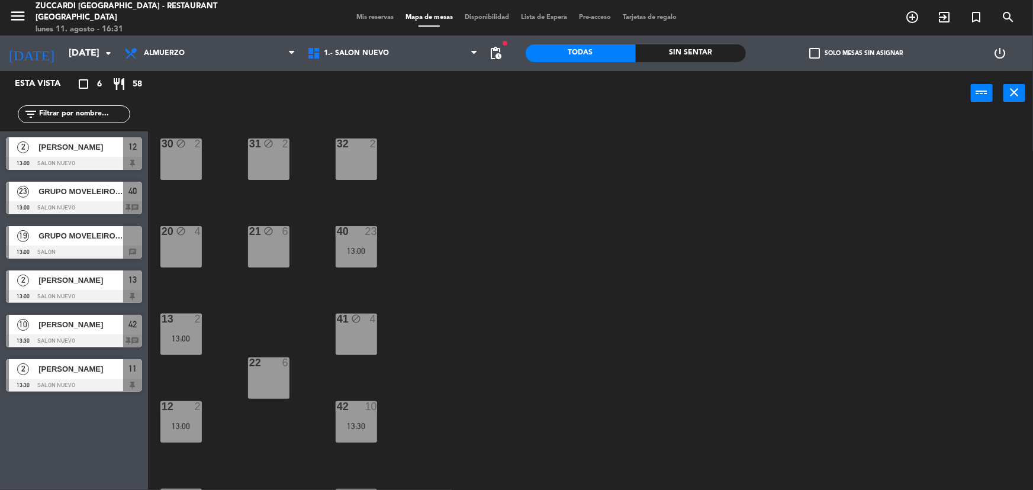
click at [357, 159] on div "32 2" at bounding box center [356, 158] width 41 height 41
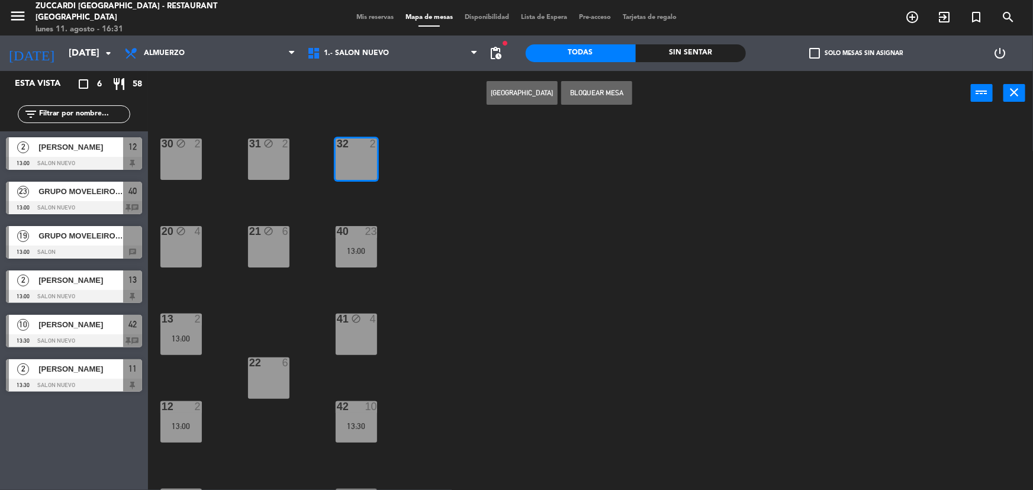
click at [613, 94] on button "Bloquear Mesa" at bounding box center [596, 93] width 71 height 24
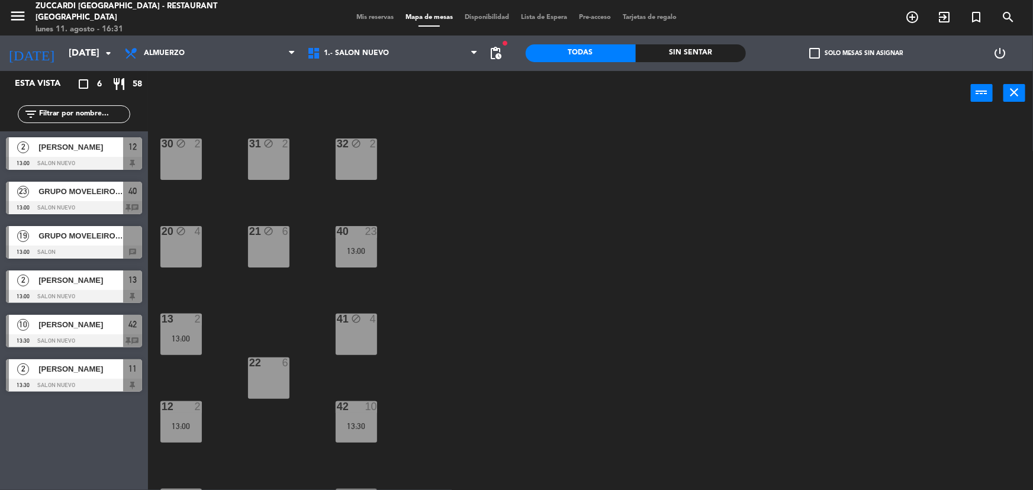
click at [109, 238] on span "GRUPO MOVELEIRO- BEM VINO II" at bounding box center [80, 236] width 85 height 12
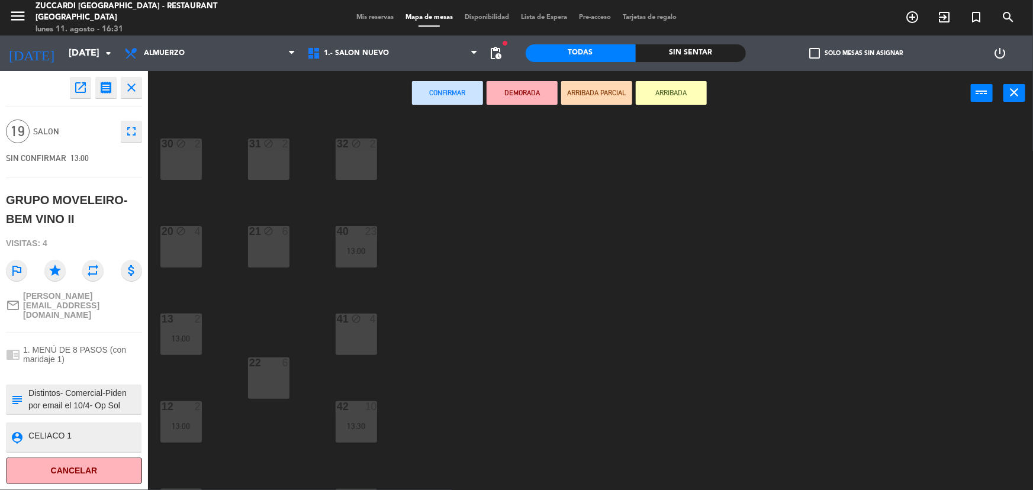
click at [138, 92] on icon "close" at bounding box center [131, 87] width 14 height 14
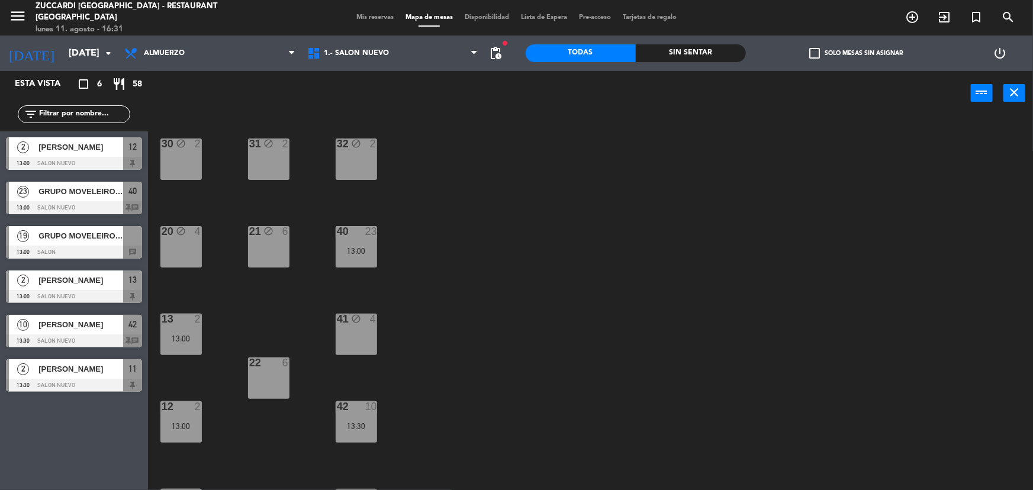
click at [382, 17] on span "Mis reservas" at bounding box center [374, 17] width 49 height 7
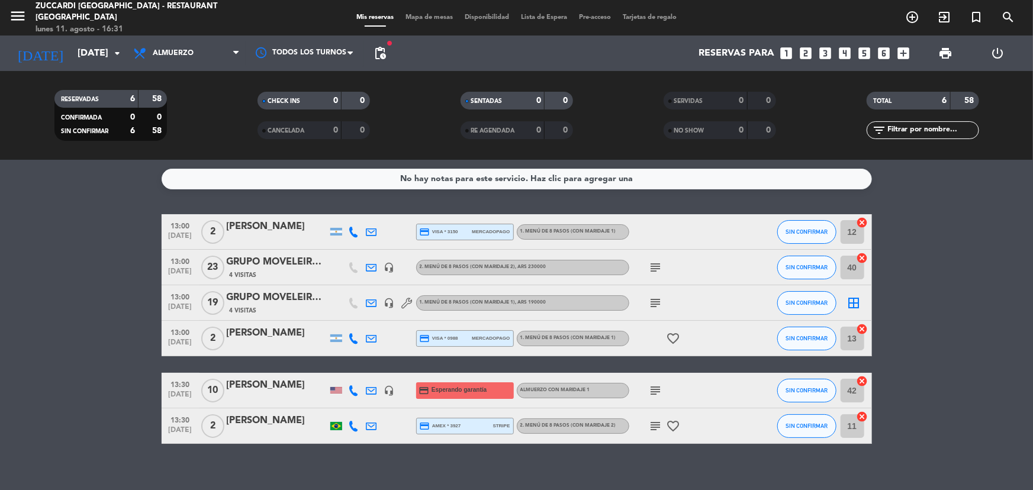
click at [279, 299] on div "GRUPO MOVELEIRO- BEM VINO II" at bounding box center [277, 297] width 101 height 15
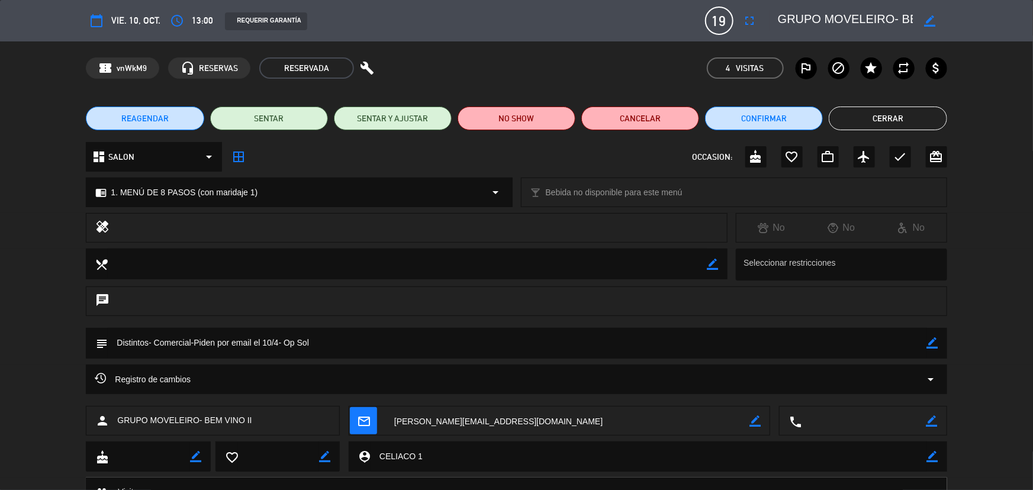
click at [927, 346] on icon "border_color" at bounding box center [932, 342] width 11 height 11
click at [902, 346] on textarea at bounding box center [517, 343] width 819 height 30
type textarea "Distintos- Comercial-Piden por email el 10/4- Op Sol- MESON EXTERNO"
click at [932, 344] on icon at bounding box center [932, 342] width 11 height 11
click at [858, 108] on button "Cerrar" at bounding box center [888, 119] width 118 height 24
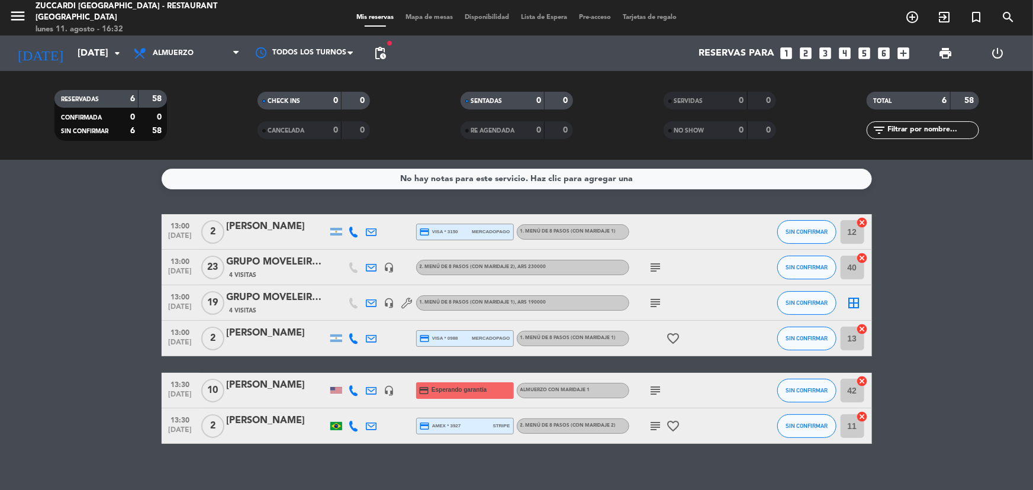
click at [127, 346] on bookings-row "13:00 [DATE] 2 [PERSON_NAME] credit_card visa * 3150 mercadopago 1. MENÚ DE 8 P…" at bounding box center [516, 329] width 1033 height 230
click at [290, 397] on div at bounding box center [277, 398] width 101 height 9
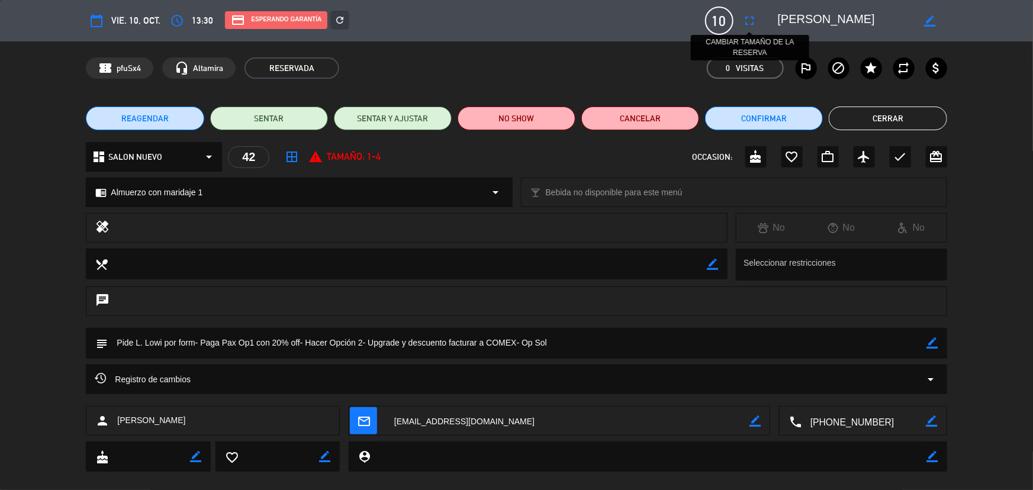
click at [749, 26] on icon "fullscreen" at bounding box center [750, 21] width 14 height 14
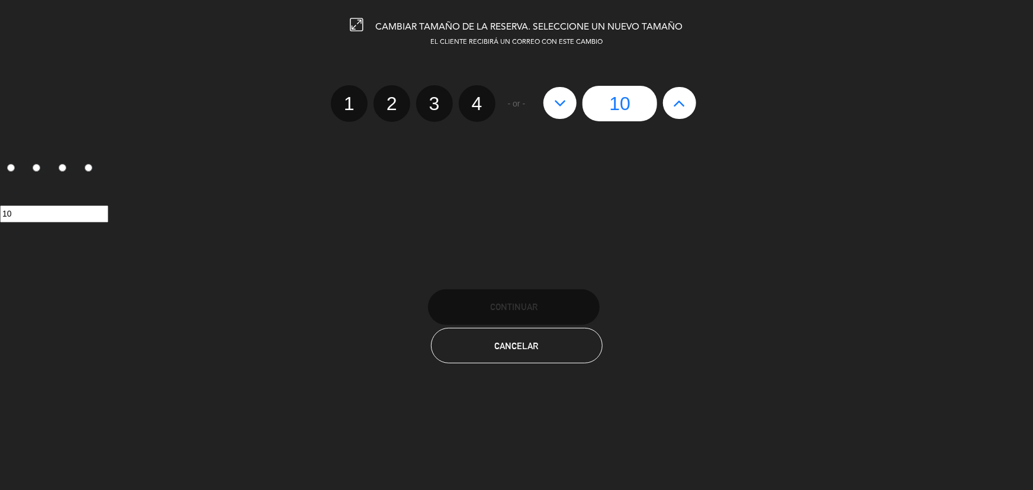
click at [680, 105] on icon at bounding box center [680, 103] width 12 height 19
type input "11"
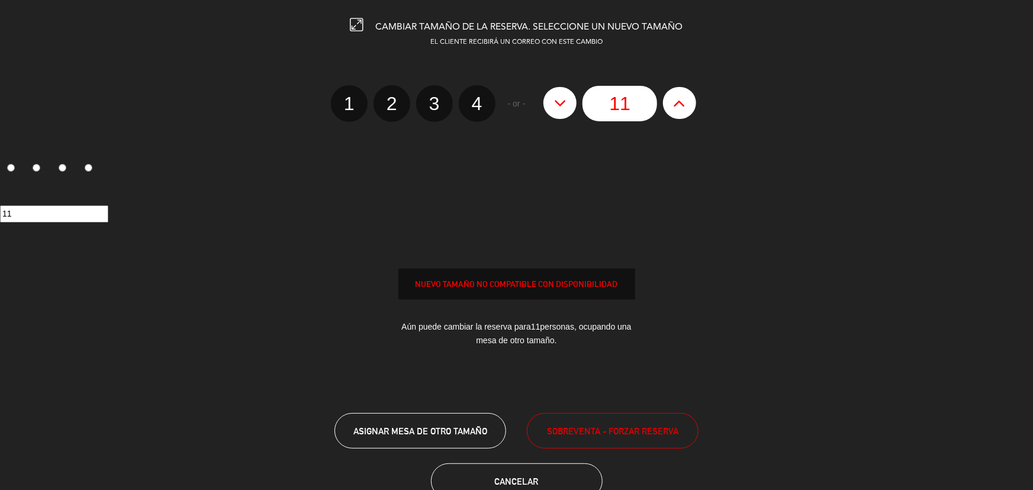
click at [680, 106] on icon at bounding box center [680, 103] width 12 height 19
type input "12"
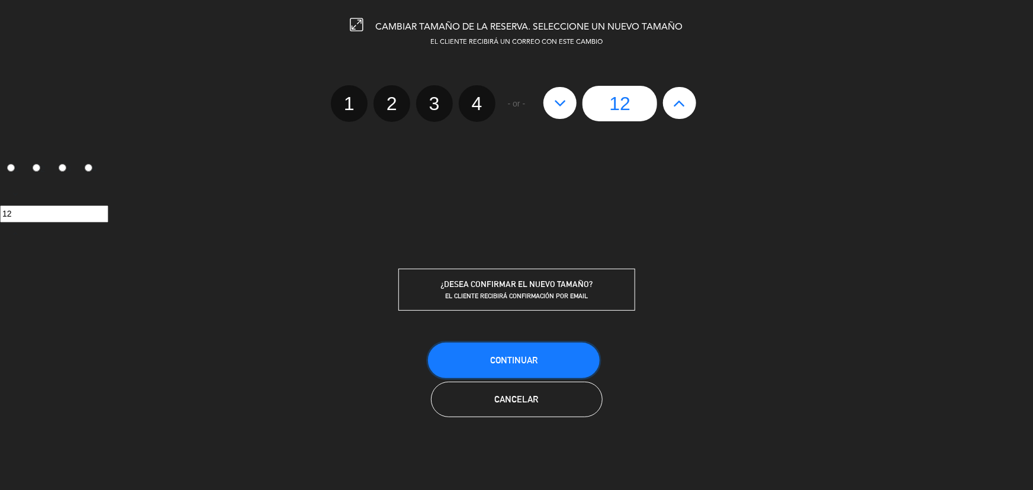
click at [533, 362] on span "Continuar" at bounding box center [513, 360] width 47 height 10
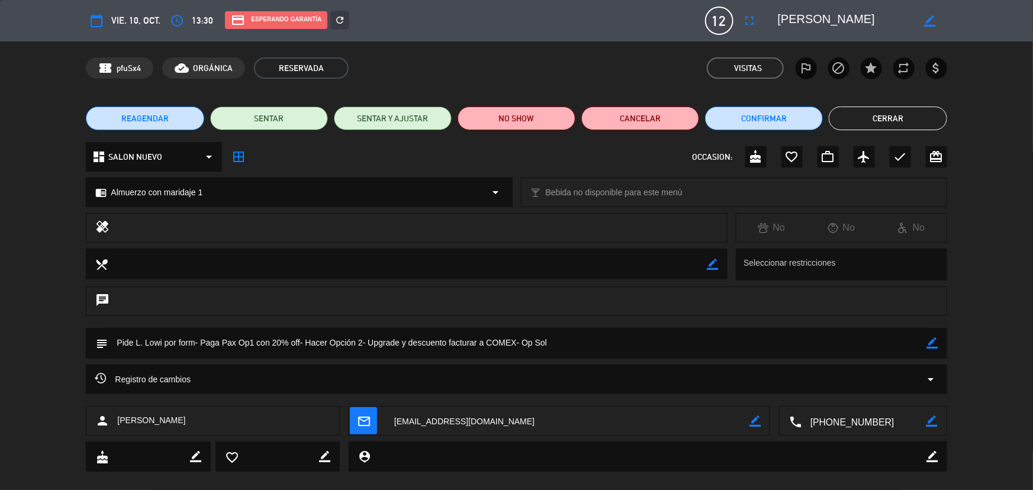
drag, startPoint x: 845, startPoint y: 122, endPoint x: 826, endPoint y: 125, distance: 19.2
click at [837, 124] on button "Cerrar" at bounding box center [888, 119] width 118 height 24
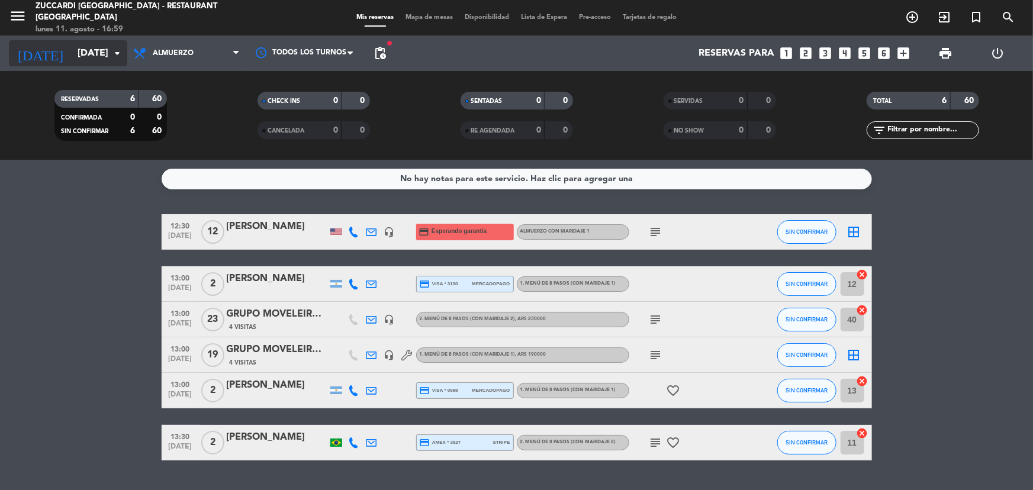
click at [72, 49] on input "[DATE]" at bounding box center [134, 53] width 125 height 23
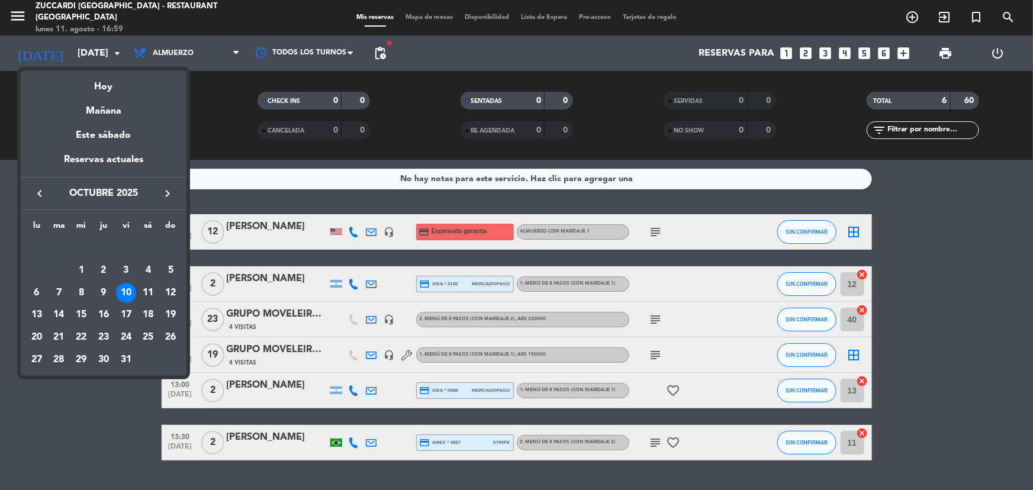
click at [35, 199] on icon "keyboard_arrow_left" at bounding box center [40, 193] width 14 height 14
click at [38, 195] on icon "keyboard_arrow_left" at bounding box center [40, 193] width 14 height 14
click at [32, 292] on div "11" at bounding box center [37, 293] width 20 height 20
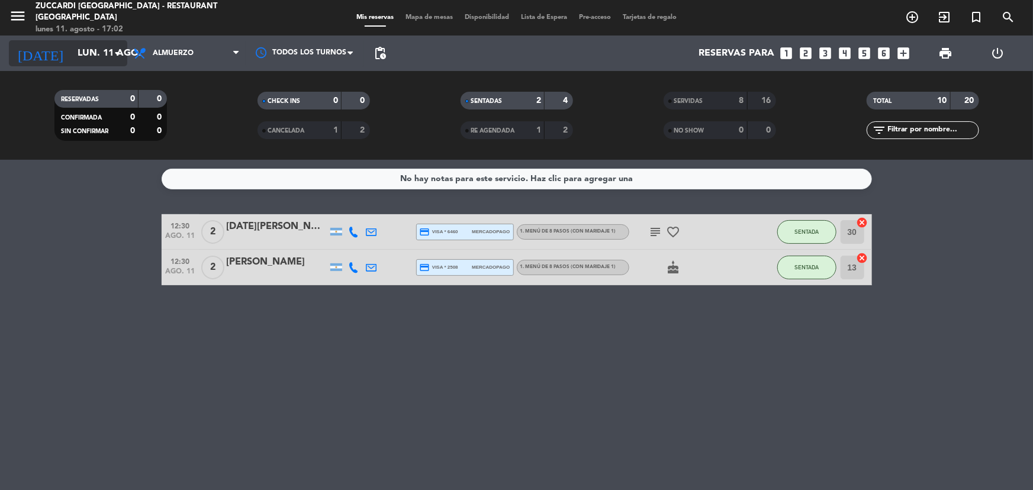
click at [114, 53] on icon "arrow_drop_down" at bounding box center [117, 53] width 14 height 14
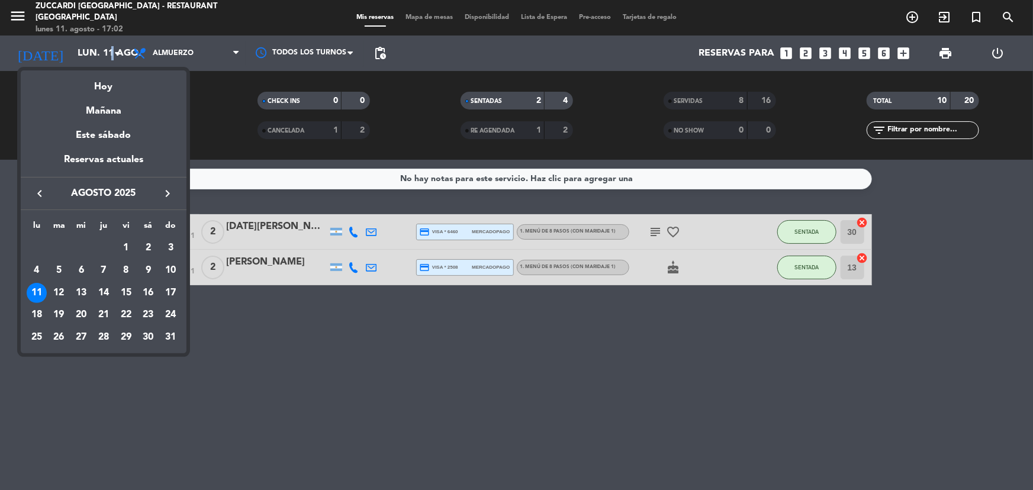
click at [164, 188] on icon "keyboard_arrow_right" at bounding box center [167, 193] width 14 height 14
click at [130, 336] on div "26" at bounding box center [126, 337] width 20 height 20
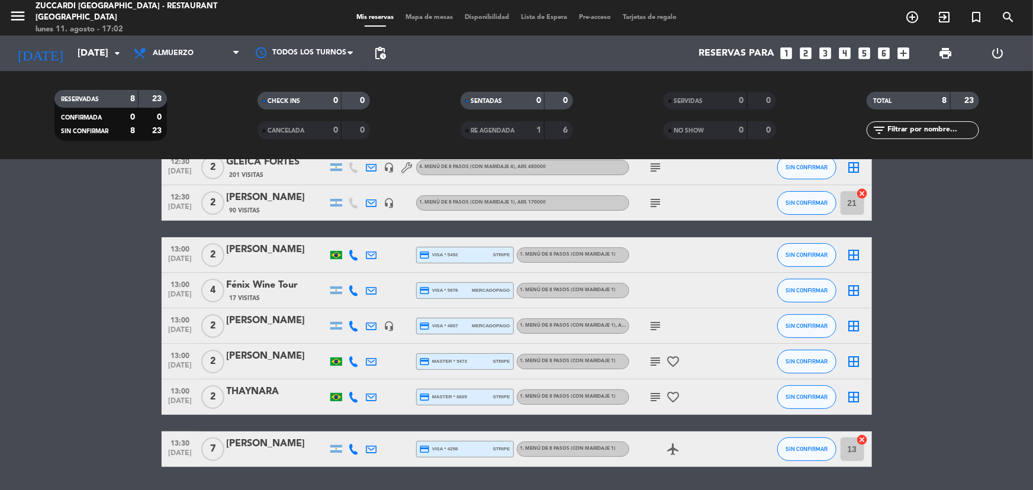
scroll to position [47, 0]
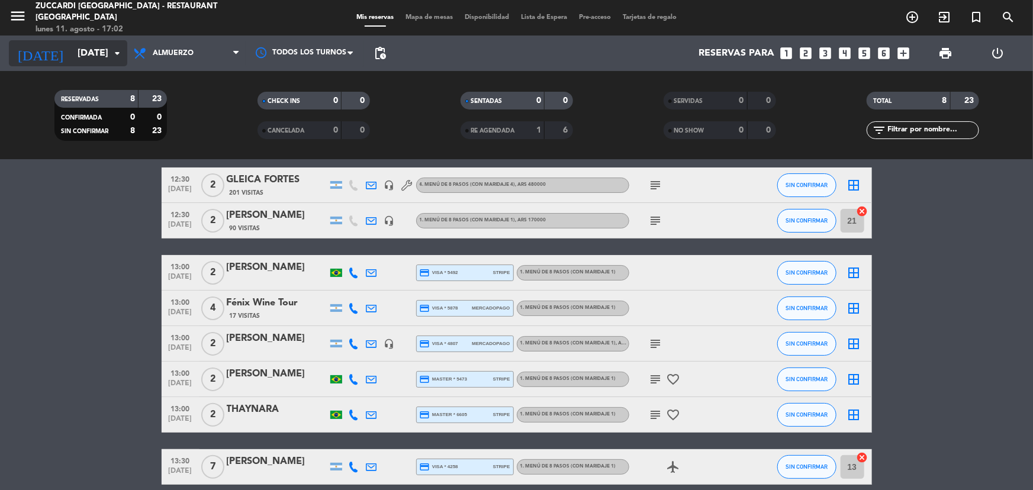
click at [112, 43] on input "[DATE]" at bounding box center [134, 53] width 125 height 23
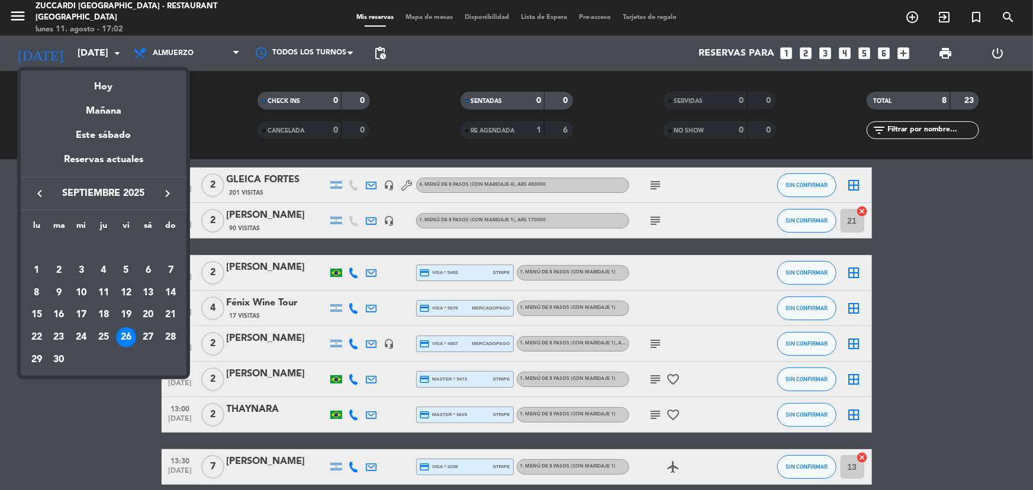
click at [24, 20] on div at bounding box center [516, 245] width 1033 height 490
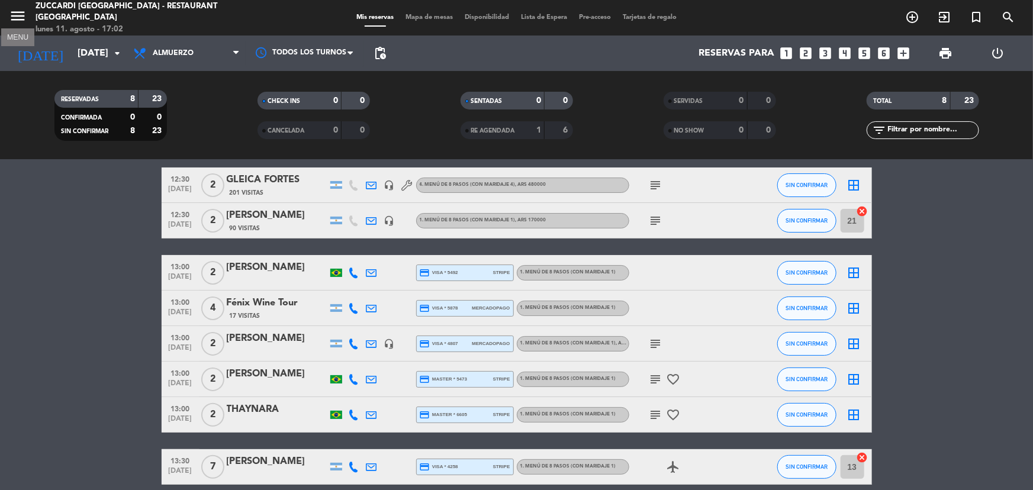
drag, startPoint x: 19, startPoint y: 17, endPoint x: 34, endPoint y: 24, distance: 16.9
click at [20, 17] on icon "menu" at bounding box center [18, 16] width 18 height 18
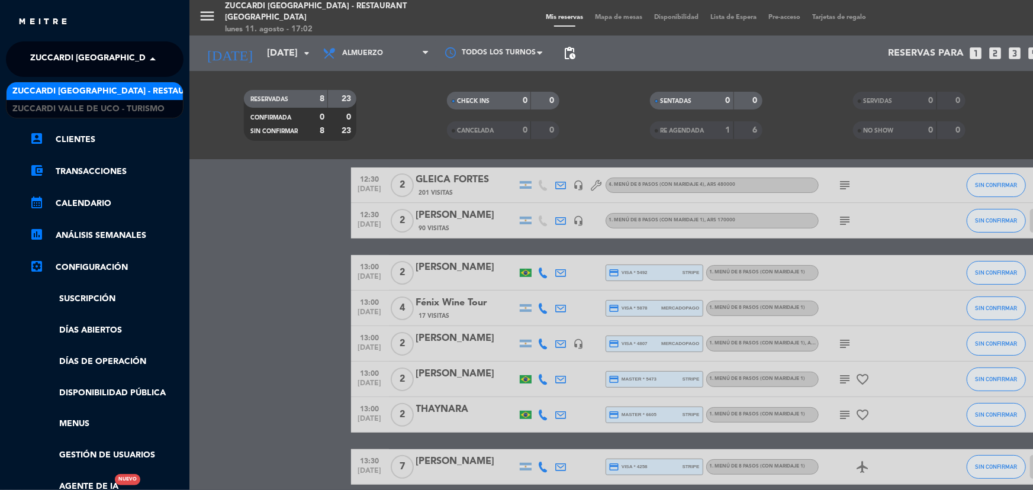
drag, startPoint x: 128, startPoint y: 53, endPoint x: 146, endPoint y: 77, distance: 29.6
click at [134, 54] on span "Zuccardi [GEOGRAPHIC_DATA] - Restaurant [GEOGRAPHIC_DATA]" at bounding box center [172, 59] width 284 height 25
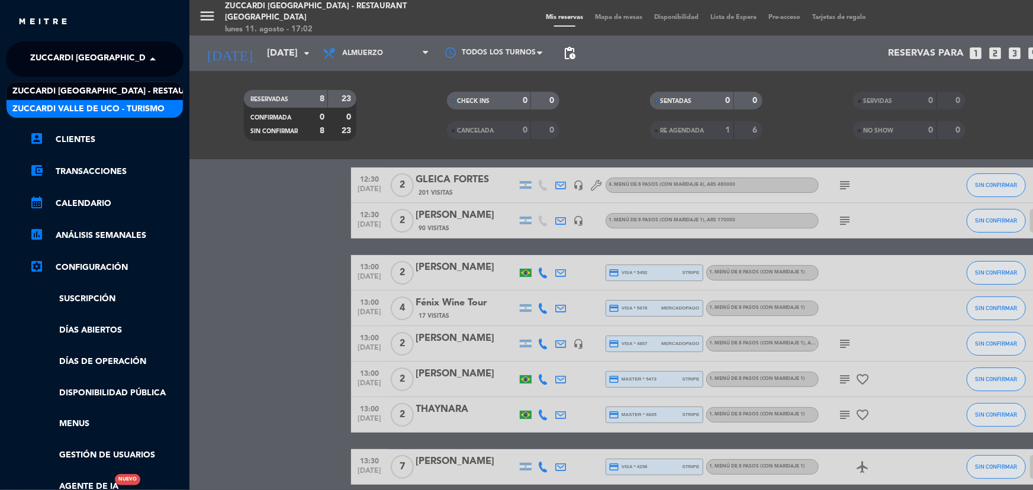
click at [150, 107] on span "Zuccardi Valle de Uco - Turismo" at bounding box center [88, 109] width 152 height 14
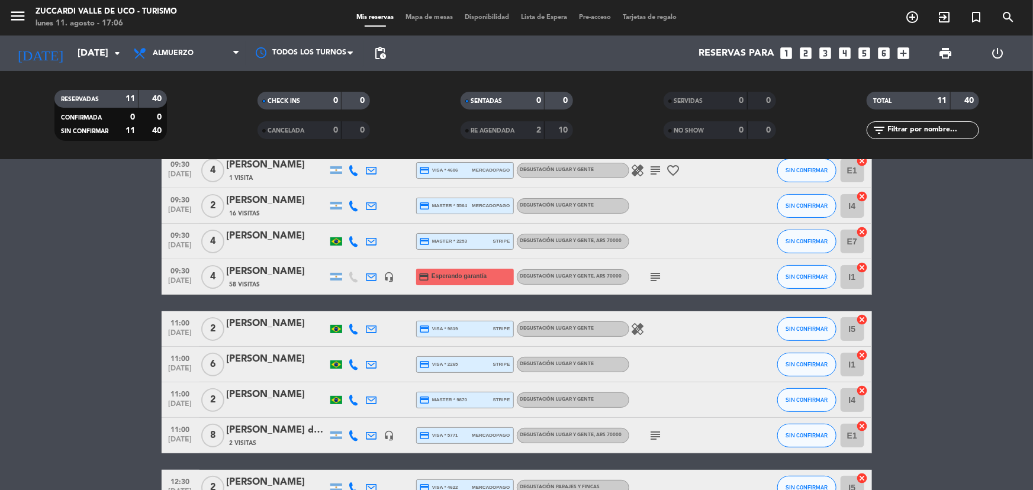
scroll to position [62, 0]
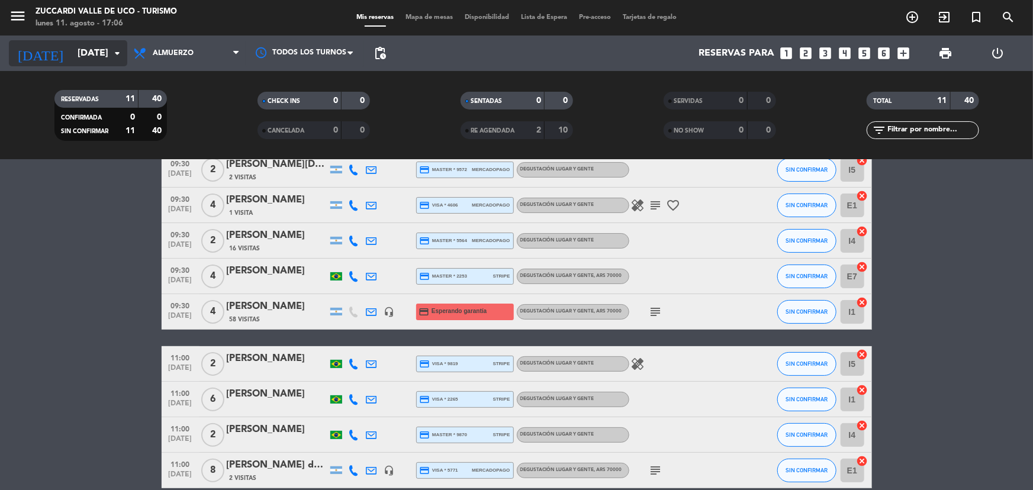
click at [89, 45] on input "[DATE]" at bounding box center [134, 53] width 125 height 23
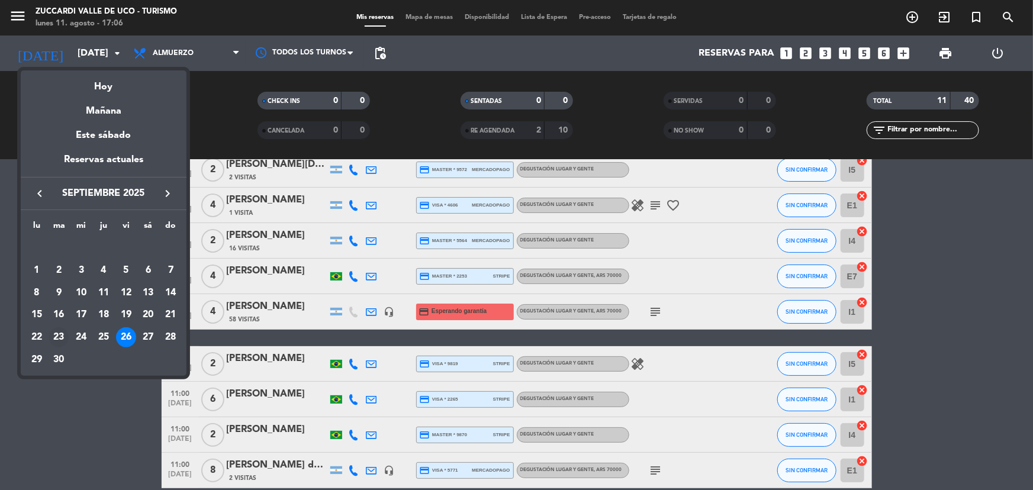
click at [58, 337] on div "23" at bounding box center [59, 337] width 20 height 20
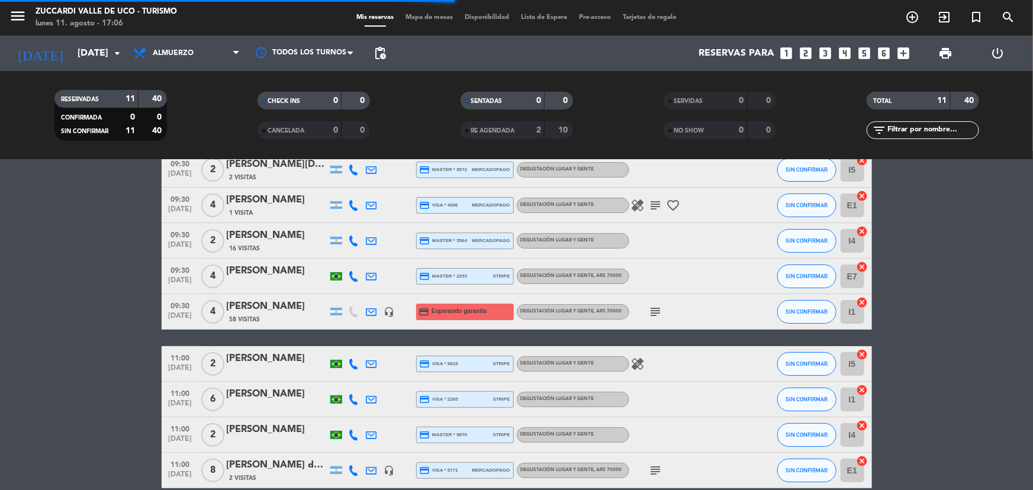
scroll to position [0, 0]
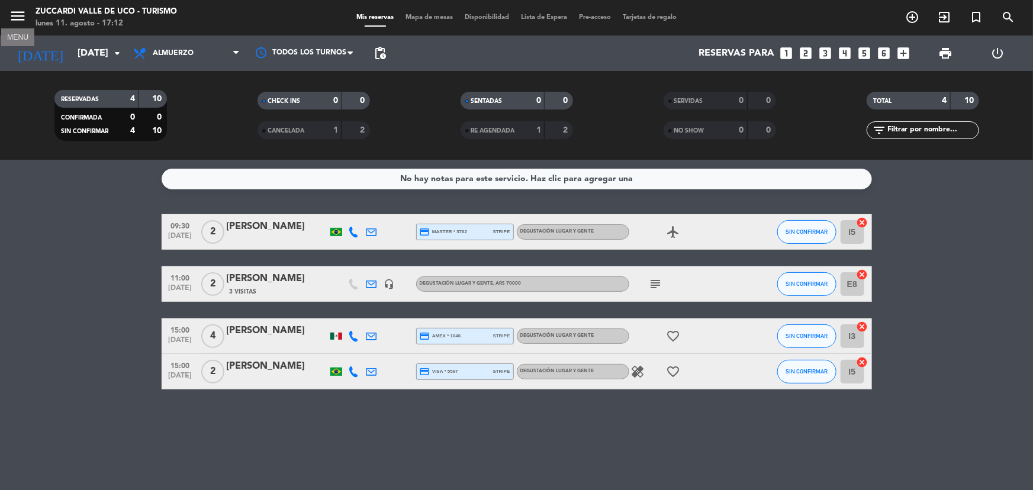
click at [17, 24] on icon "menu" at bounding box center [18, 16] width 18 height 18
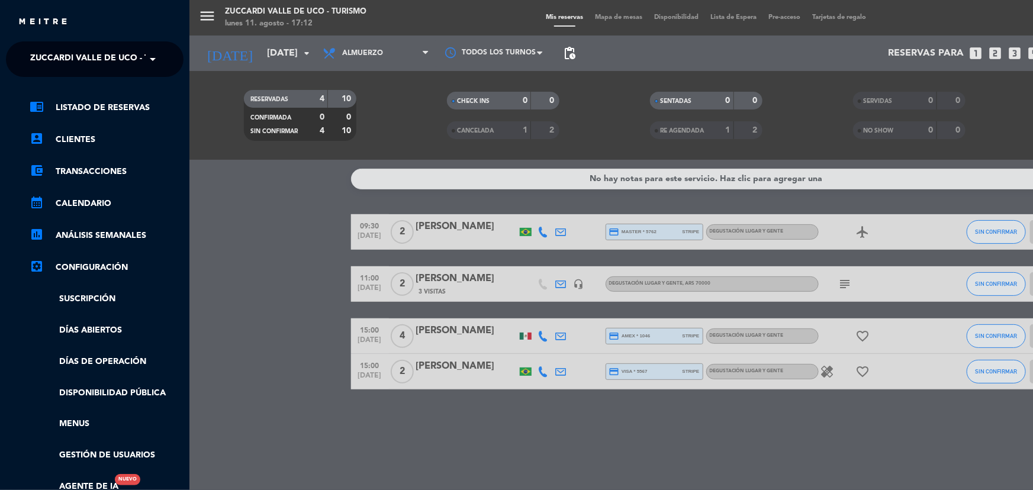
click at [154, 62] on span at bounding box center [156, 59] width 20 height 25
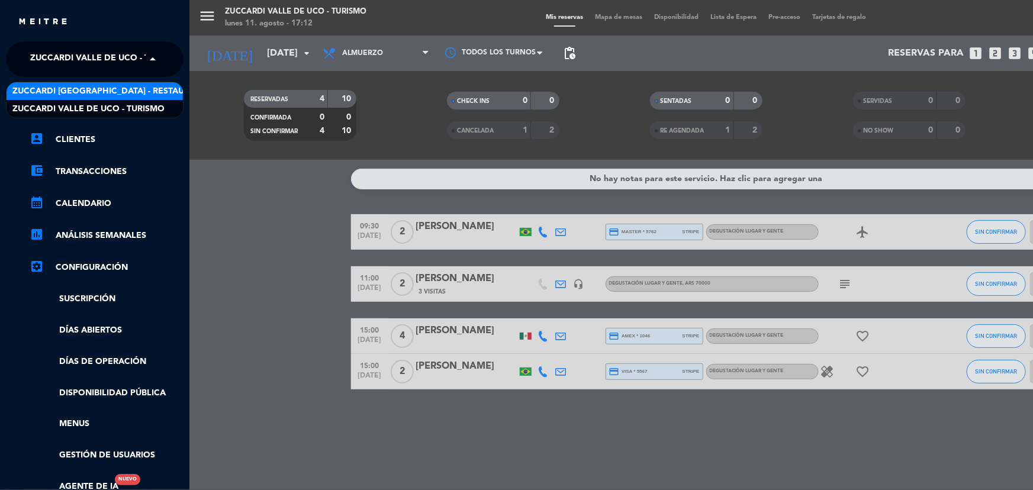
click at [152, 95] on span "Zuccardi [GEOGRAPHIC_DATA] - Restaurant [GEOGRAPHIC_DATA]" at bounding box center [154, 92] width 284 height 14
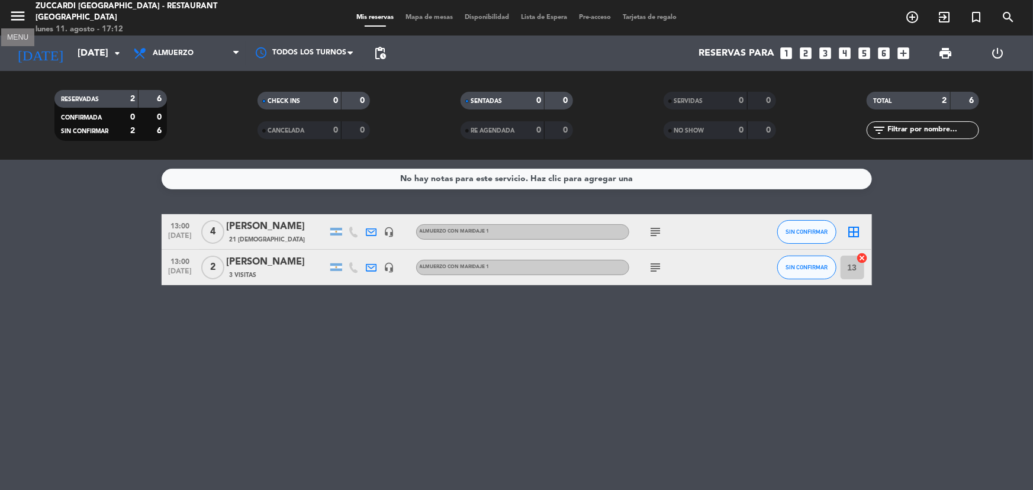
click at [17, 17] on icon "menu" at bounding box center [18, 16] width 18 height 18
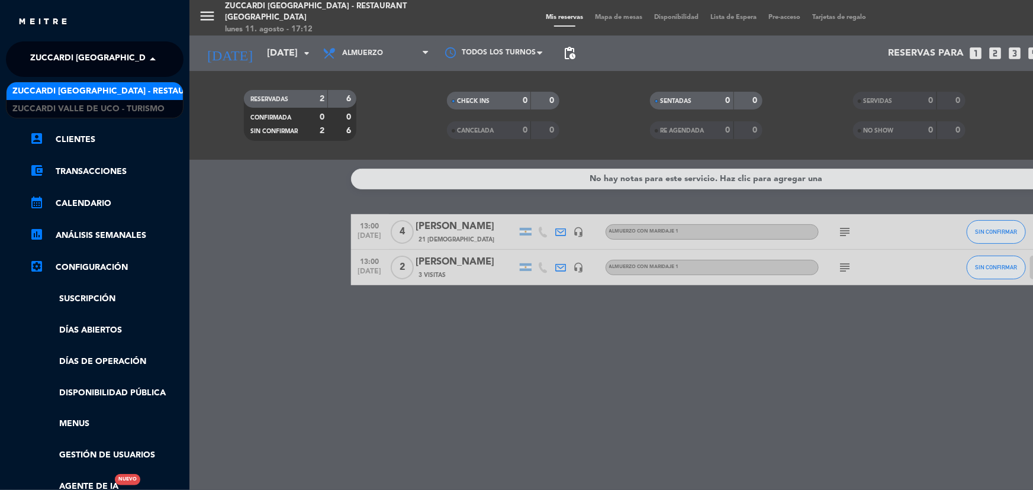
click at [91, 50] on span "Zuccardi [GEOGRAPHIC_DATA] - Restaurant [GEOGRAPHIC_DATA]" at bounding box center [172, 59] width 284 height 25
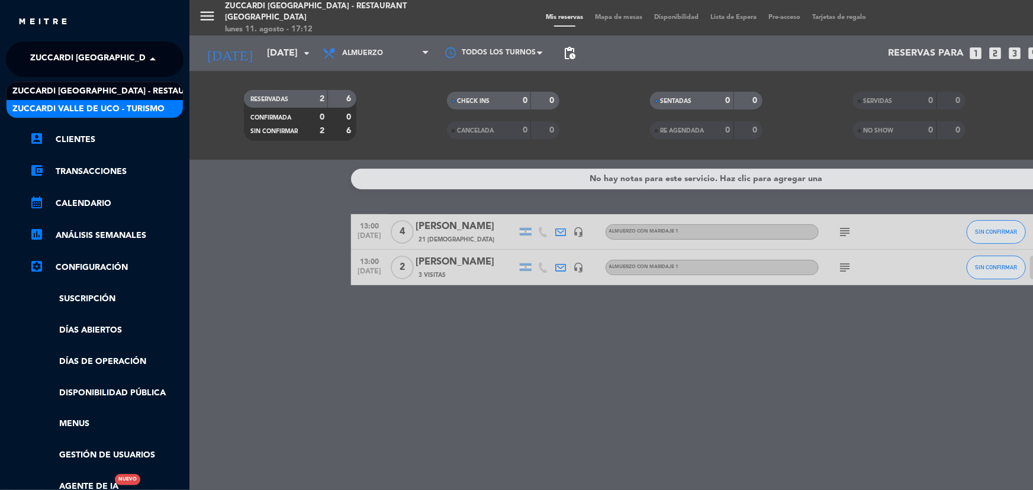
click at [112, 106] on span "Zuccardi Valle de Uco - Turismo" at bounding box center [88, 109] width 152 height 14
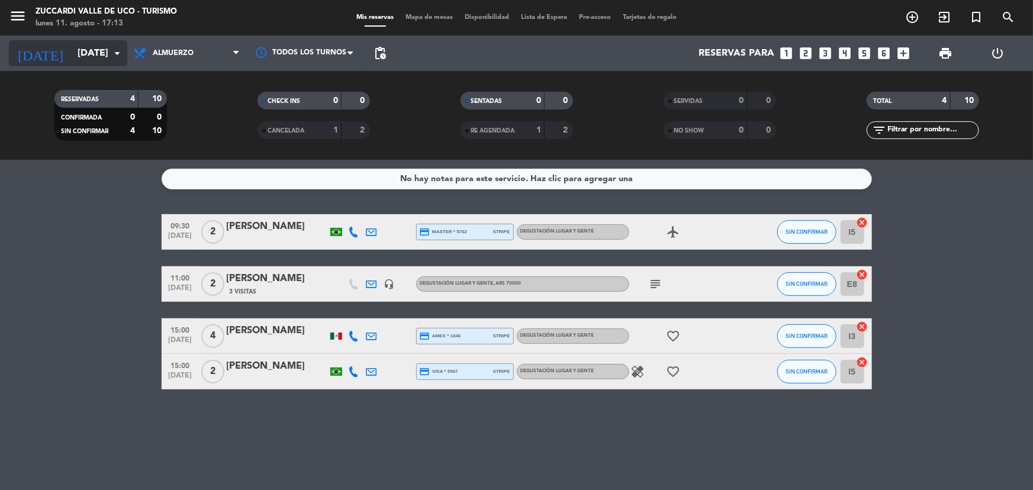
click at [72, 60] on input "[DATE]" at bounding box center [134, 53] width 125 height 23
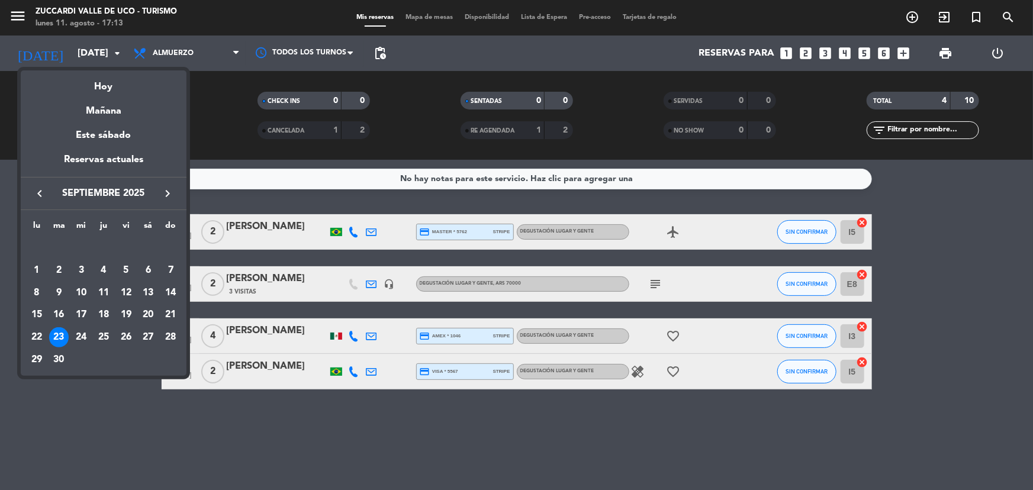
click at [36, 189] on icon "keyboard_arrow_left" at bounding box center [40, 193] width 14 height 14
click at [109, 295] on div "14" at bounding box center [104, 293] width 20 height 20
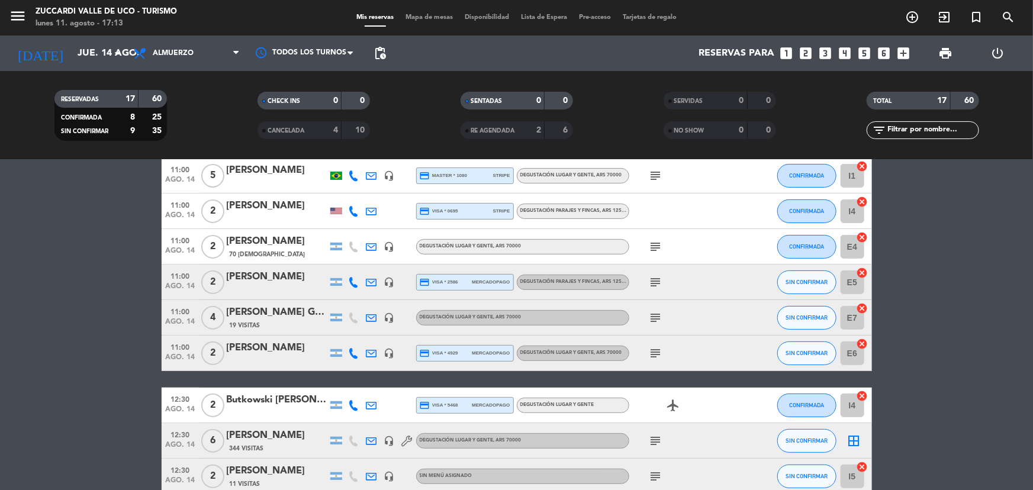
scroll to position [161, 0]
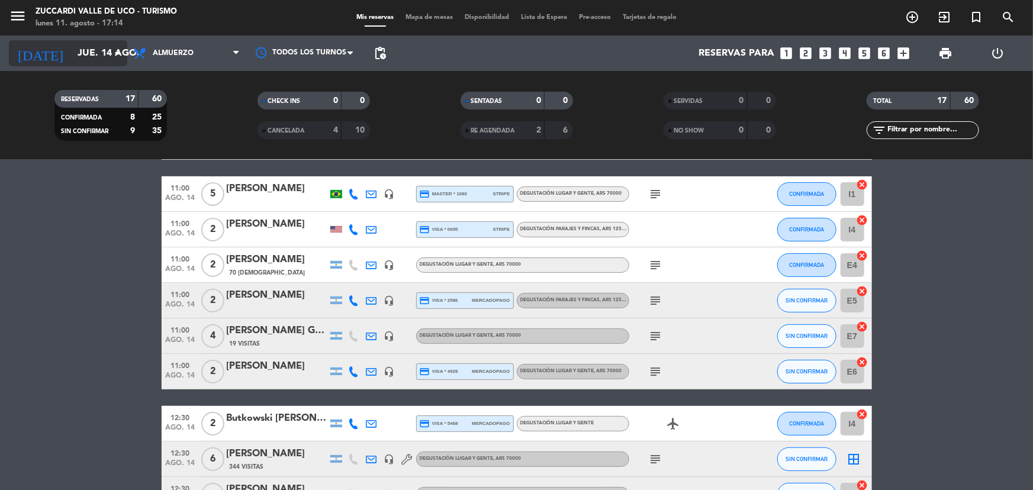
click at [107, 53] on input "jue. 14 ago." at bounding box center [134, 53] width 125 height 23
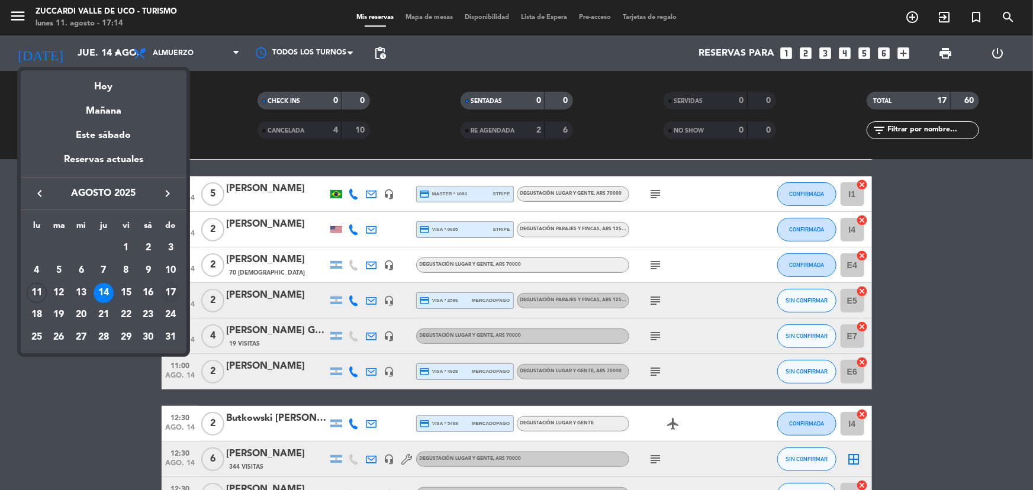
click at [171, 295] on div "17" at bounding box center [170, 293] width 20 height 20
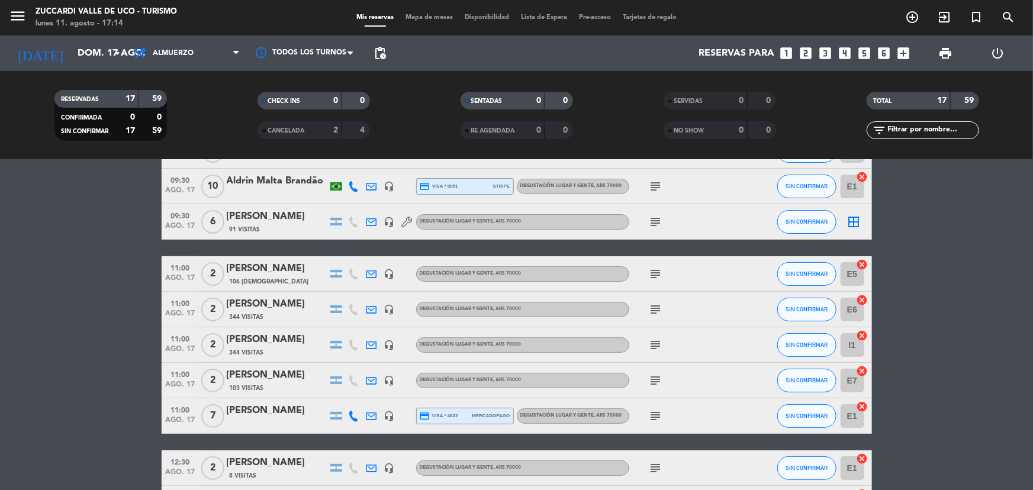
scroll to position [53, 0]
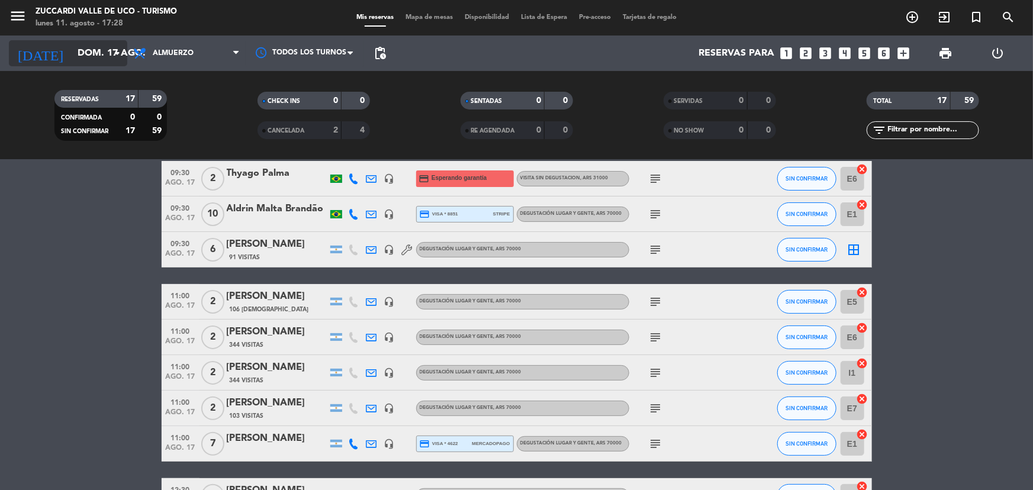
click at [114, 50] on icon "arrow_drop_down" at bounding box center [117, 53] width 14 height 14
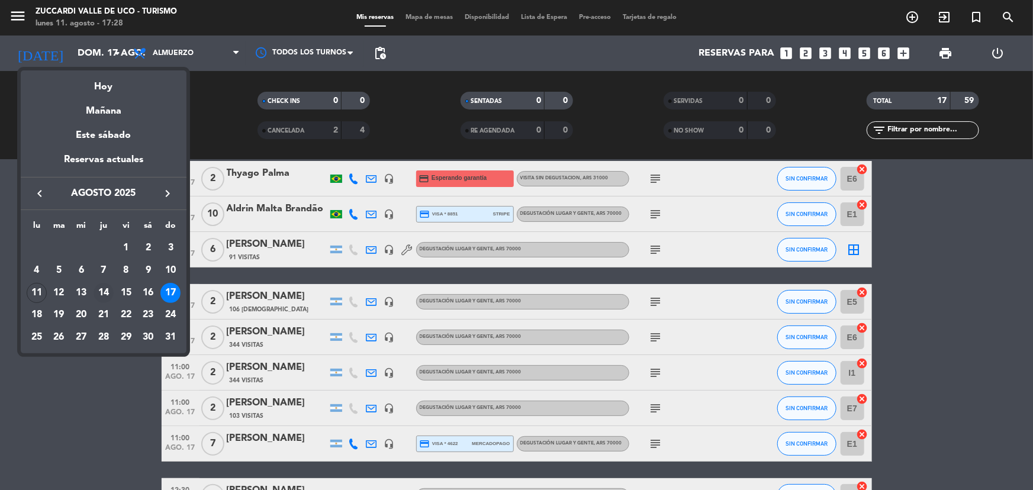
click at [102, 292] on div "14" at bounding box center [104, 293] width 20 height 20
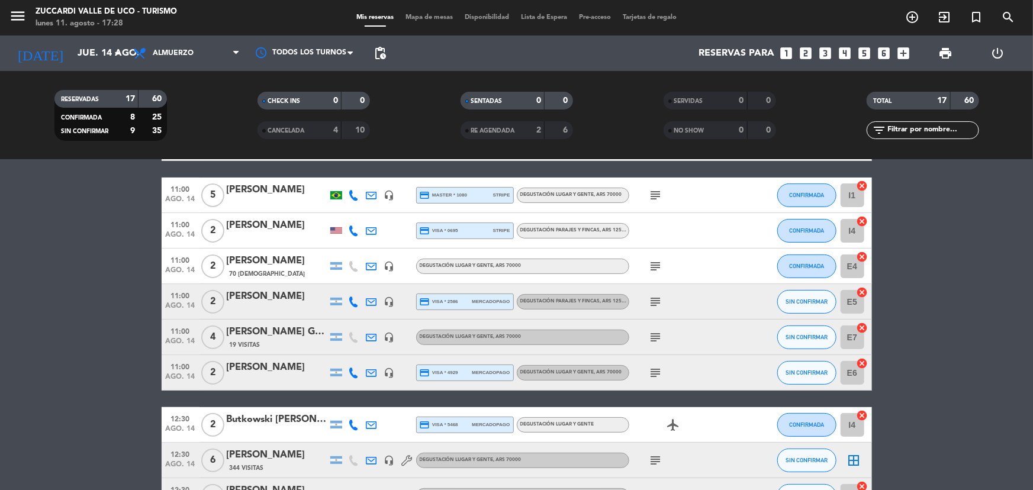
scroll to position [161, 0]
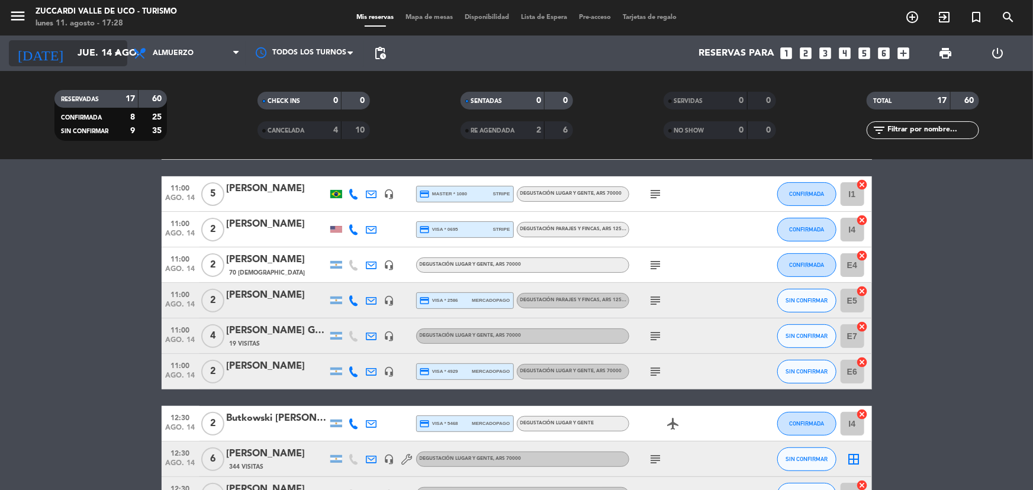
click at [89, 52] on input "jue. 14 ago." at bounding box center [134, 53] width 125 height 23
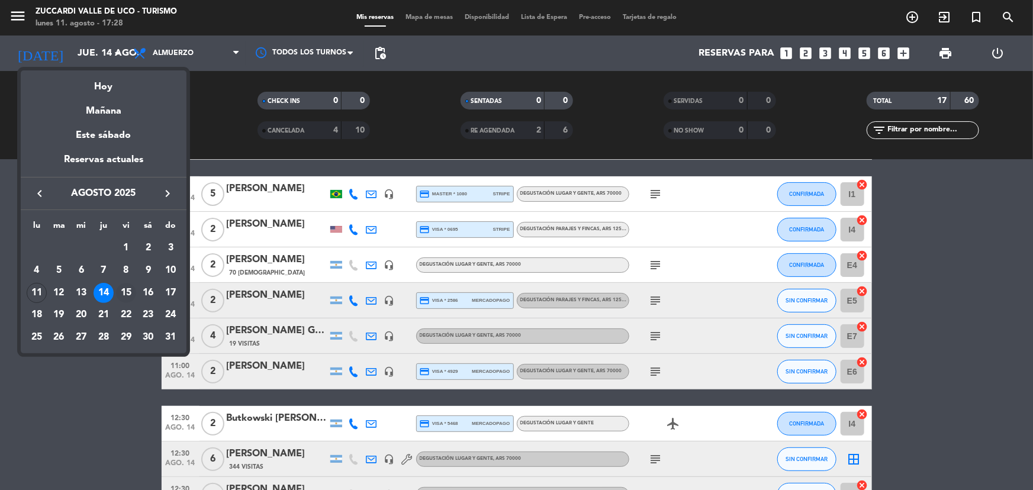
click at [120, 283] on div "15" at bounding box center [126, 293] width 20 height 20
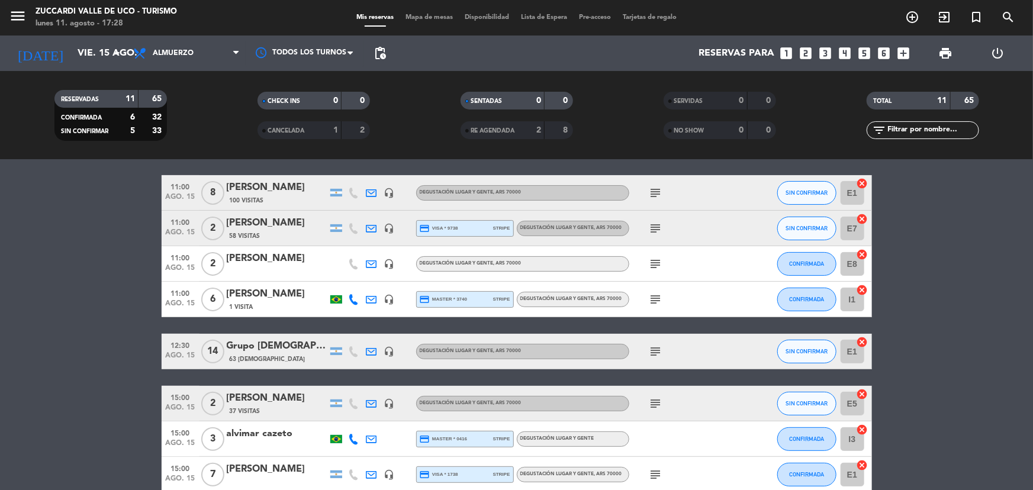
scroll to position [107, 0]
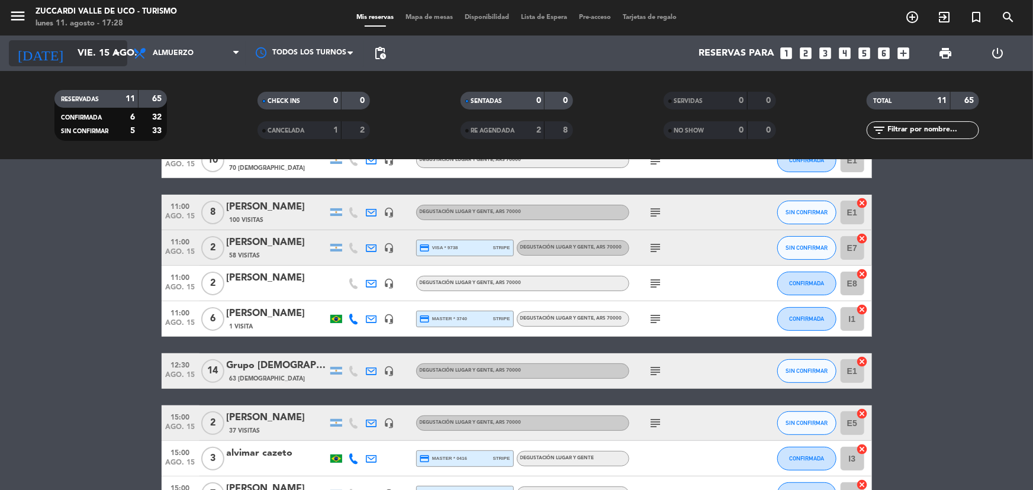
click at [72, 53] on input "vie. 15 ago." at bounding box center [134, 53] width 125 height 23
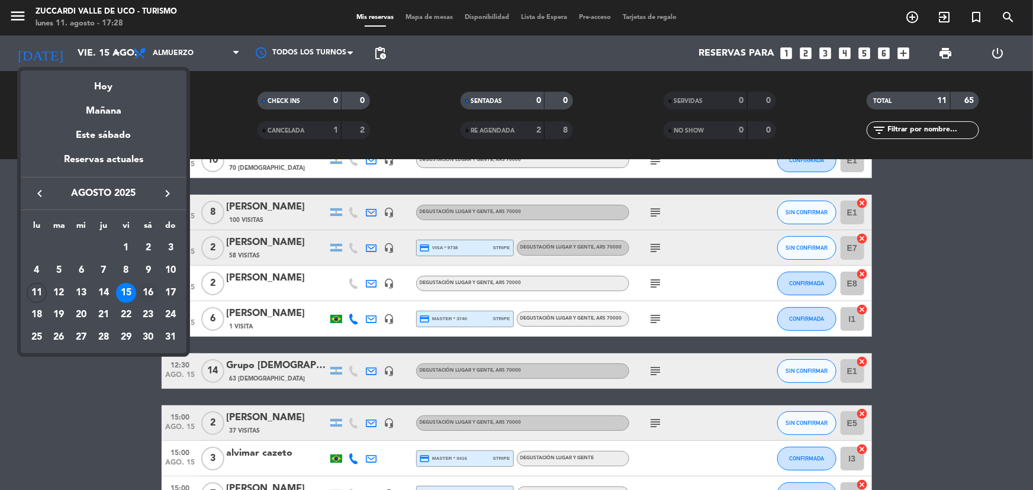
click at [152, 288] on div "16" at bounding box center [148, 293] width 20 height 20
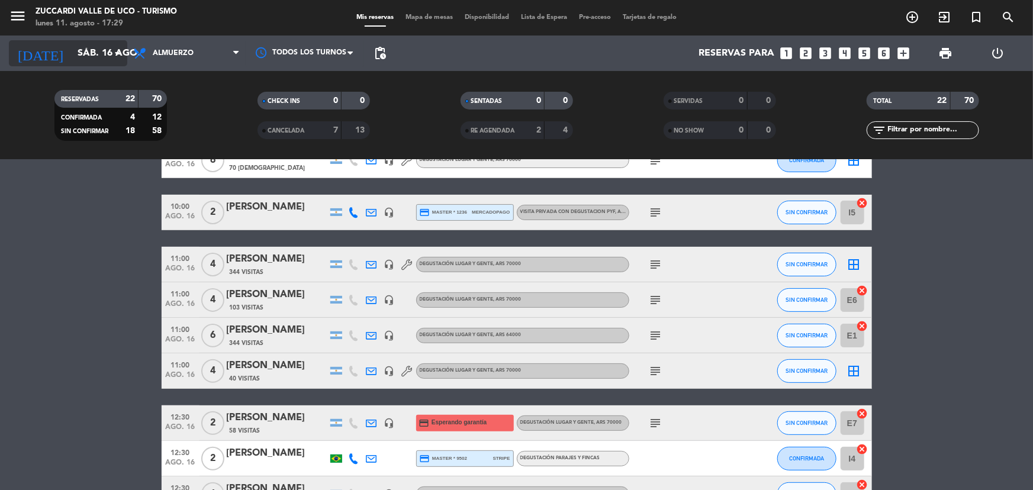
click at [88, 42] on input "sáb. 16 ago." at bounding box center [134, 53] width 125 height 23
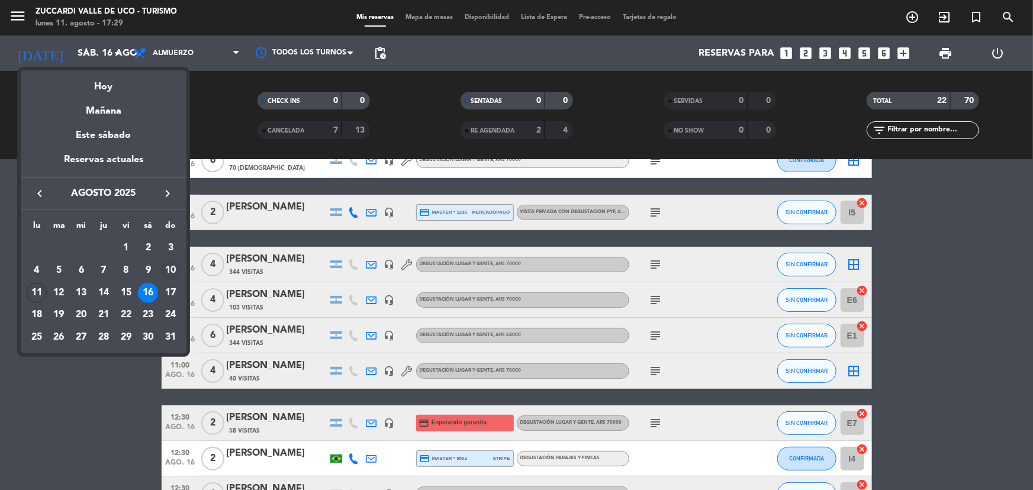
click at [177, 280] on td "10" at bounding box center [170, 270] width 22 height 22
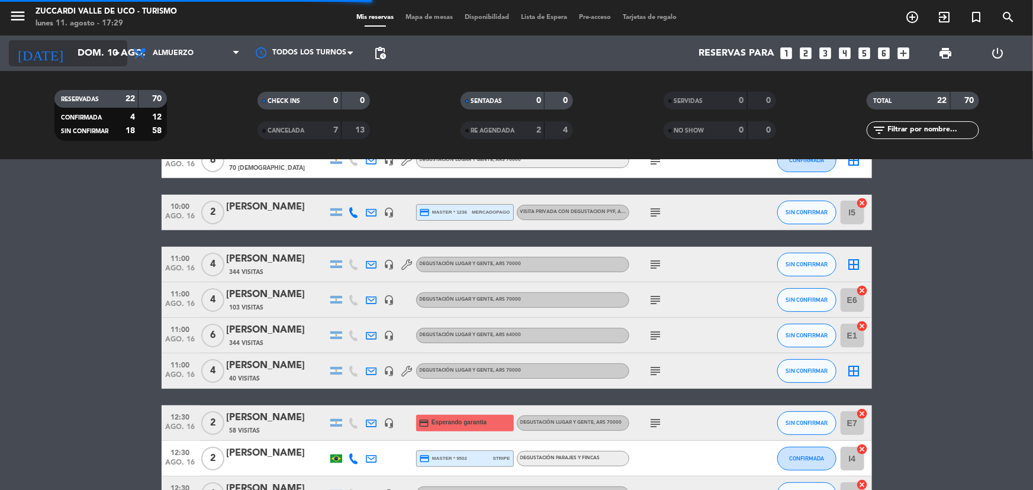
click at [82, 49] on input "dom. 10 ago." at bounding box center [134, 53] width 125 height 23
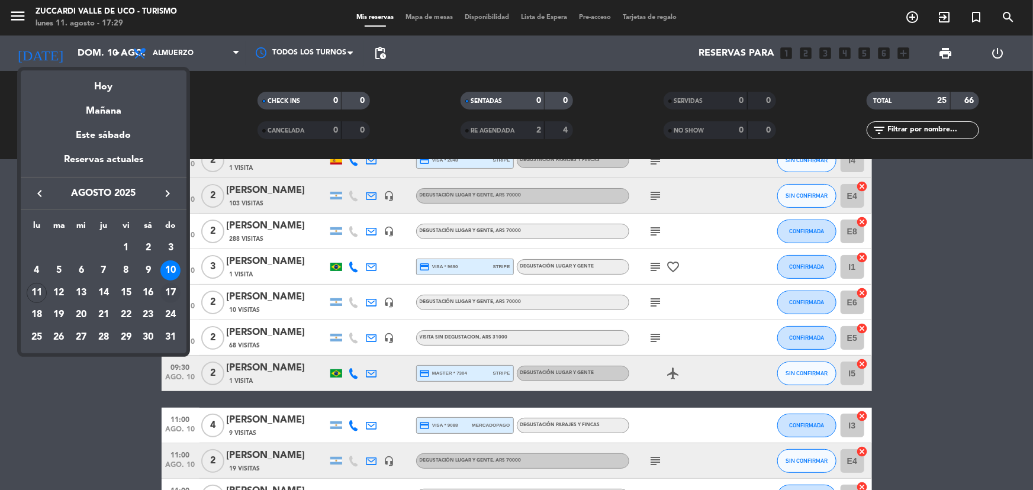
click at [163, 289] on div "17" at bounding box center [170, 293] width 20 height 20
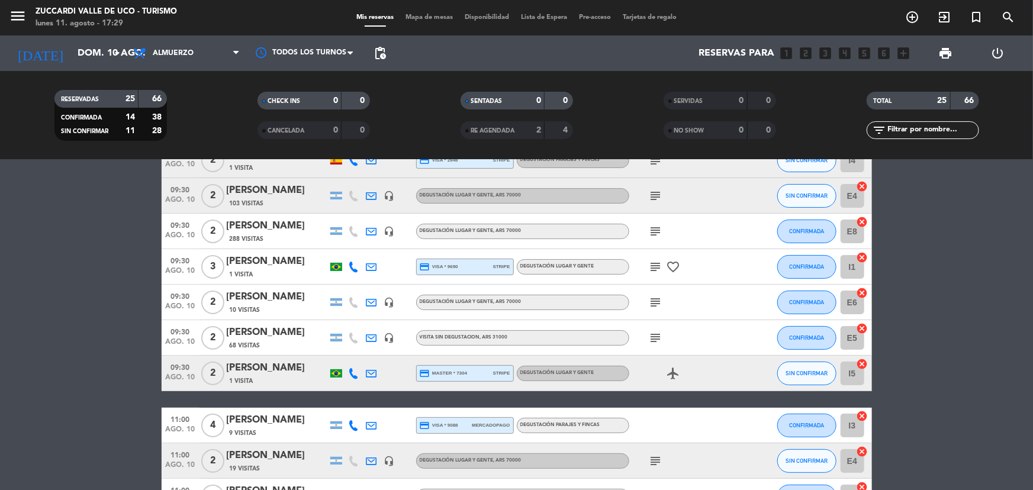
type input "dom. 17 ago."
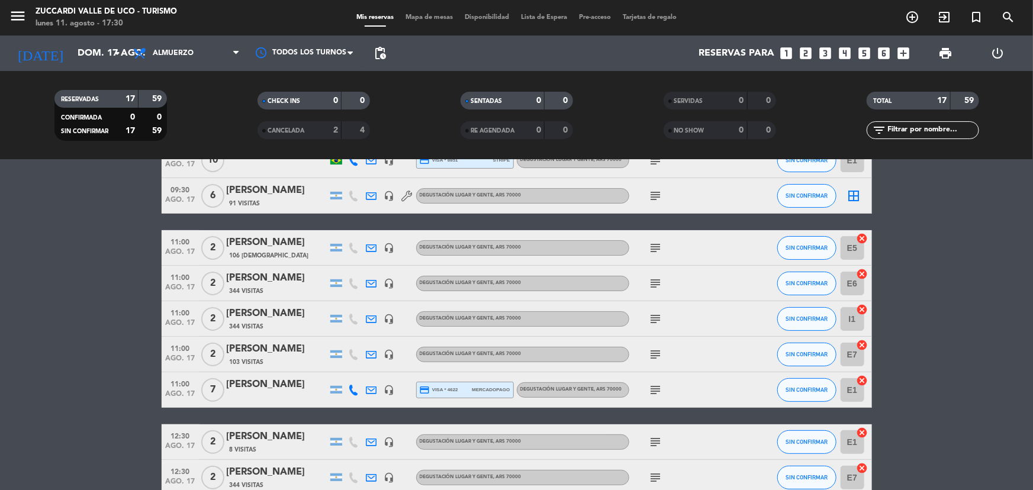
click at [616, 466] on div "12:30 [DATE] 2 [PERSON_NAME] 344 Visitas headset_mic Degustación Lugar y Gente …" at bounding box center [517, 478] width 710 height 36
